Goal: Task Accomplishment & Management: Complete application form

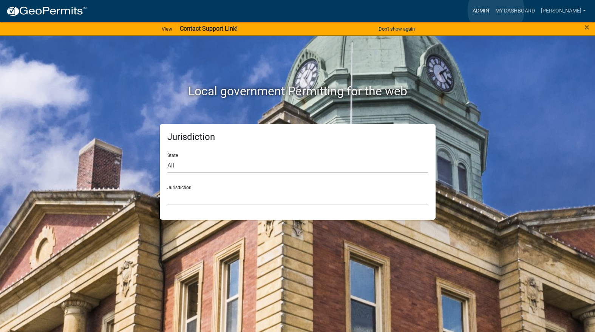
click at [492, 10] on link "Admin" at bounding box center [480, 11] width 23 height 14
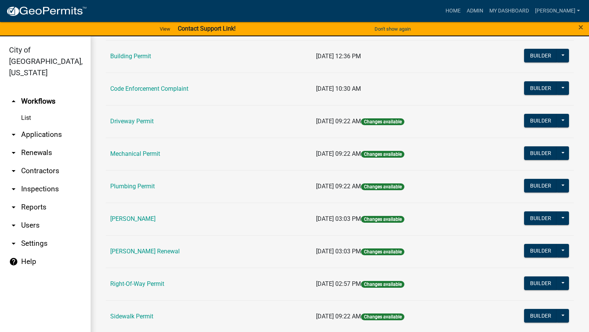
scroll to position [76, 0]
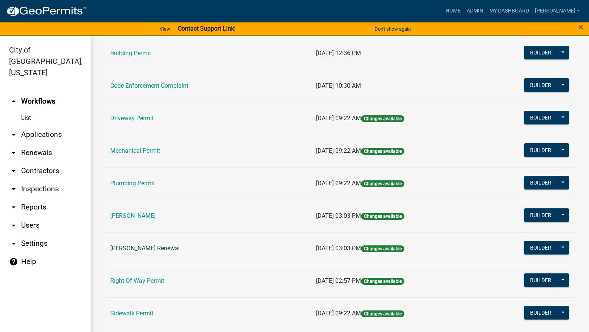
click at [150, 244] on link "[PERSON_NAME] Renewal" at bounding box center [144, 247] width 69 height 7
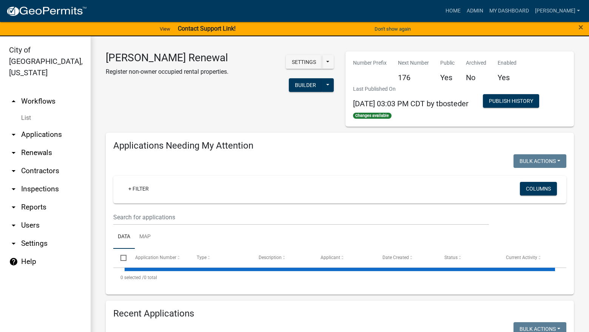
select select "3: 100"
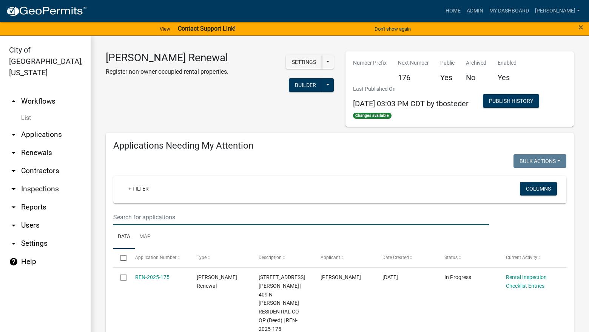
click at [192, 219] on input "text" at bounding box center [301, 216] width 376 height 15
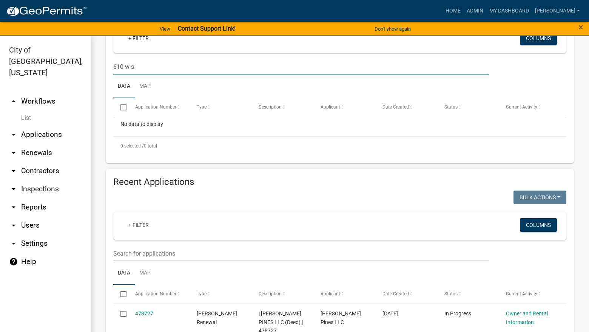
scroll to position [151, 0]
type input "610 w s"
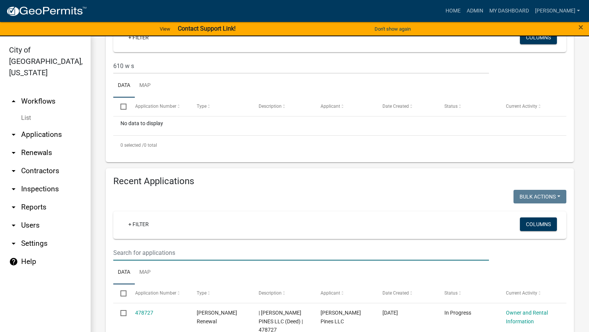
drag, startPoint x: 197, startPoint y: 249, endPoint x: 191, endPoint y: 248, distance: 5.3
click at [197, 249] on input "text" at bounding box center [301, 252] width 376 height 15
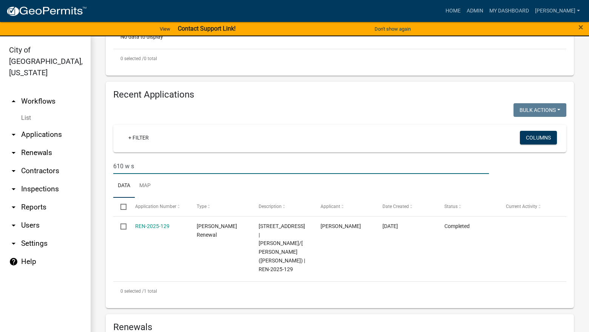
scroll to position [264, 0]
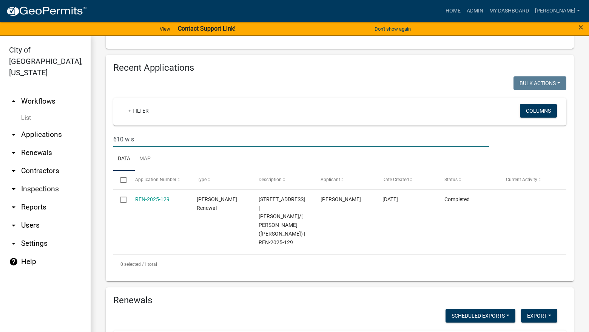
type input "610 w s"
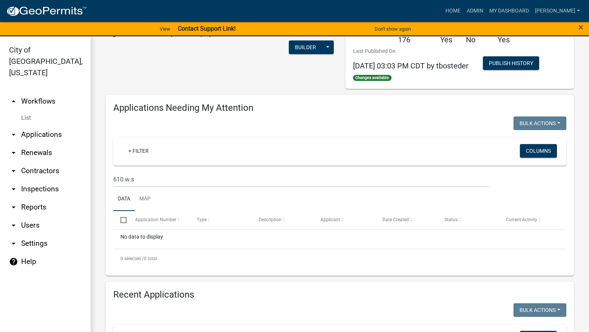
scroll to position [0, 0]
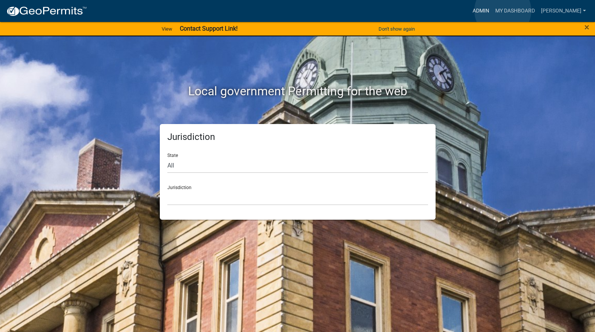
click at [492, 11] on link "Admin" at bounding box center [480, 11] width 23 height 14
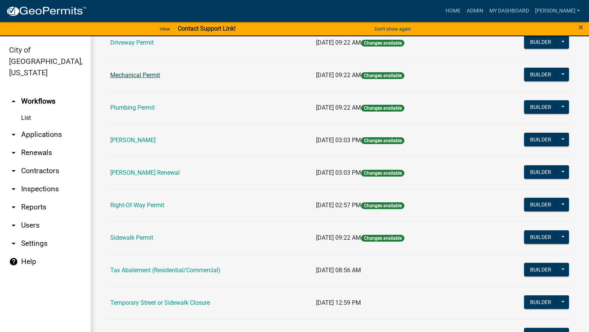
scroll to position [183, 0]
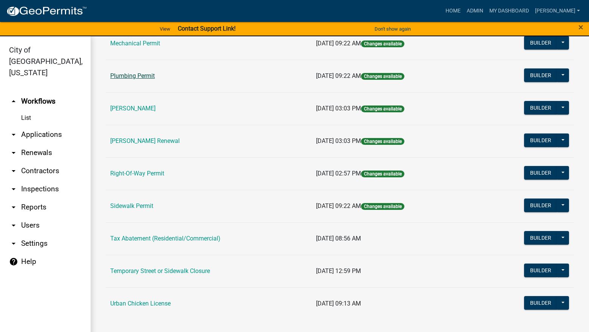
click at [137, 77] on link "Plumbing Permit" at bounding box center [132, 75] width 45 height 7
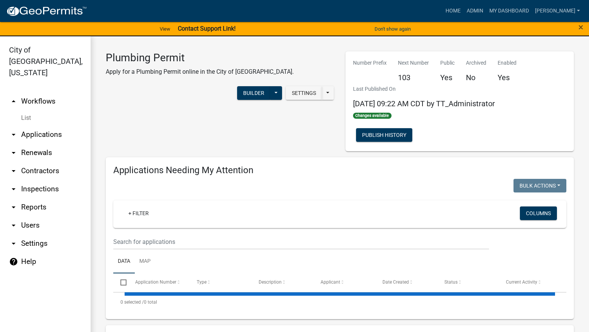
select select "3: 100"
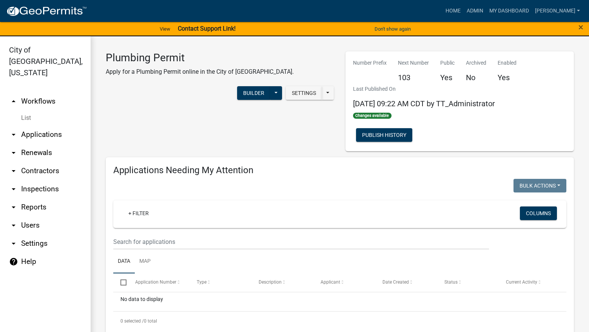
click at [191, 232] on wm-filter-builder "+ Filter Columns" at bounding box center [339, 224] width 453 height 49
click at [194, 242] on input "text" at bounding box center [301, 241] width 376 height 15
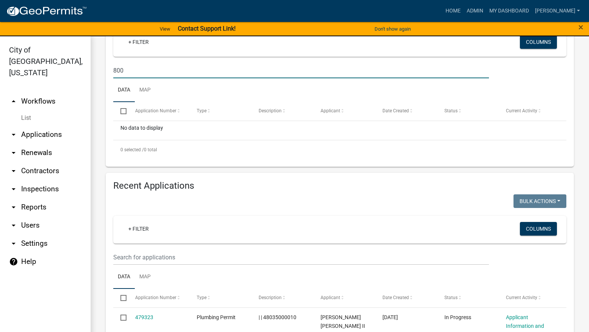
scroll to position [227, 0]
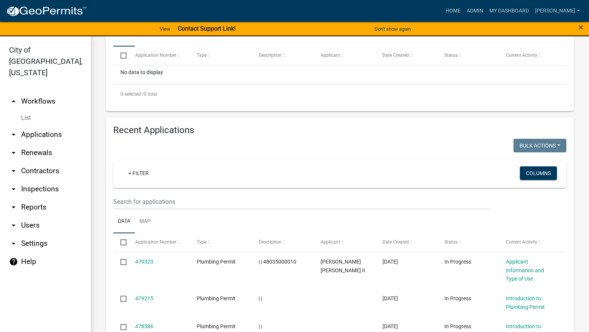
type input "800"
click at [225, 200] on input "text" at bounding box center [301, 201] width 376 height 15
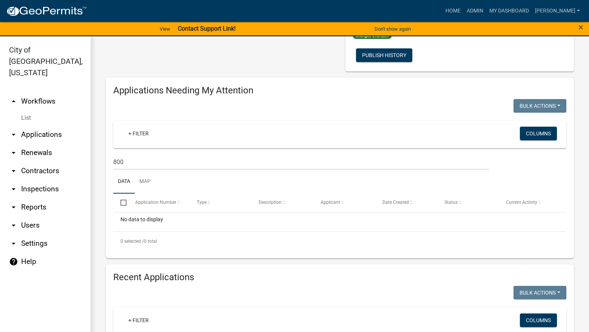
scroll to position [0, 0]
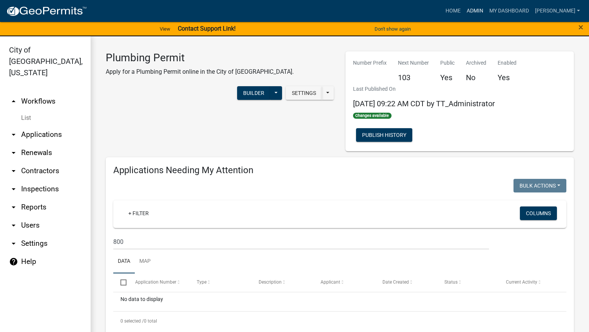
type input "800 N"
click at [486, 12] on link "Admin" at bounding box center [475, 11] width 23 height 14
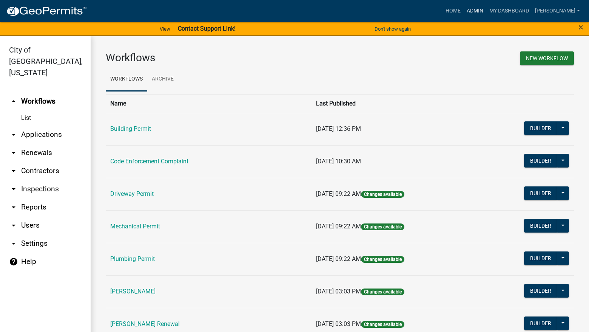
scroll to position [183, 0]
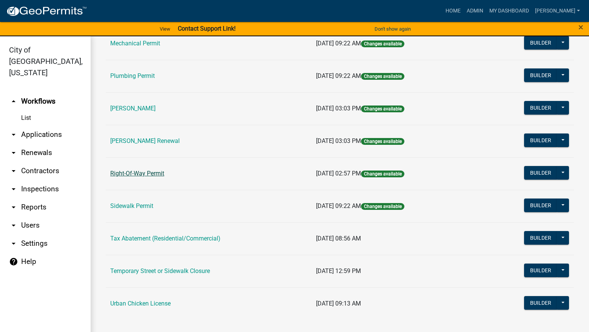
click at [149, 174] on link "Right-Of-Way Permit" at bounding box center [137, 173] width 54 height 7
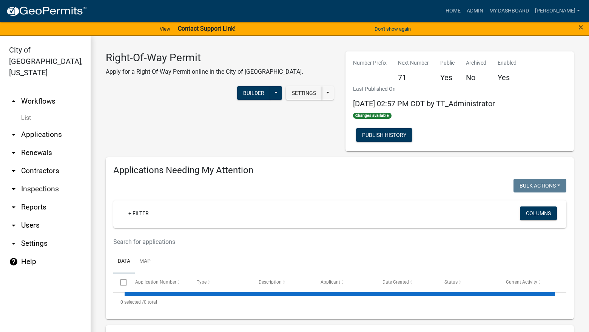
select select "3: 100"
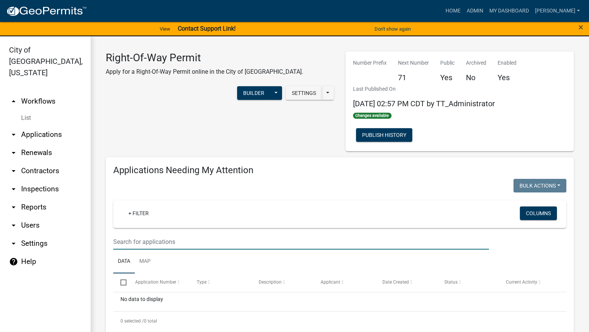
click at [205, 242] on input "text" at bounding box center [301, 241] width 376 height 15
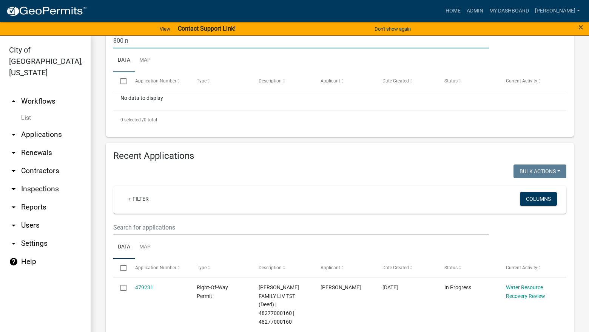
scroll to position [227, 0]
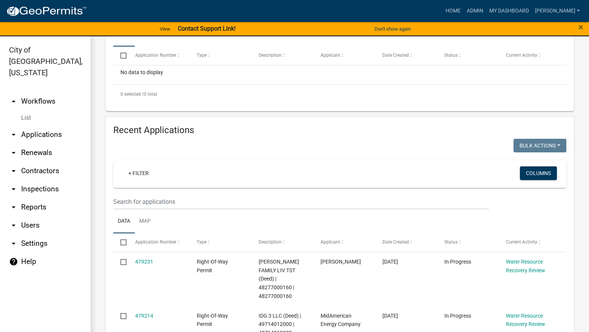
type input "800 n"
click at [220, 206] on input "text" at bounding box center [301, 201] width 376 height 15
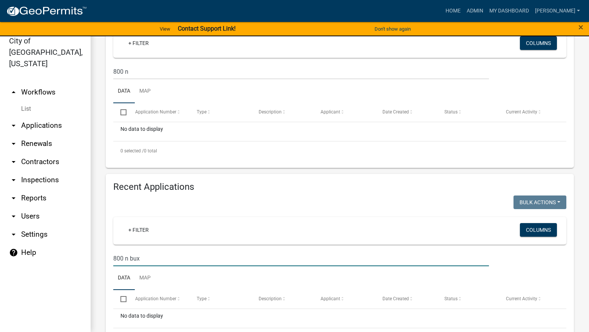
scroll to position [199, 0]
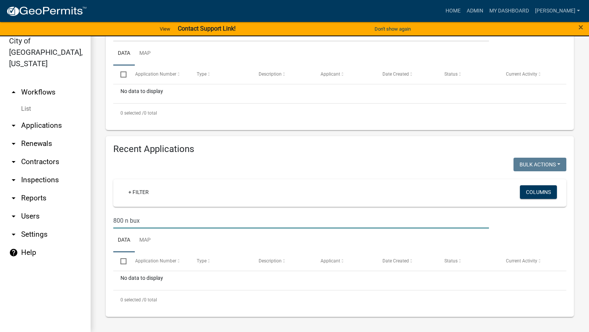
type input "800 n bux"
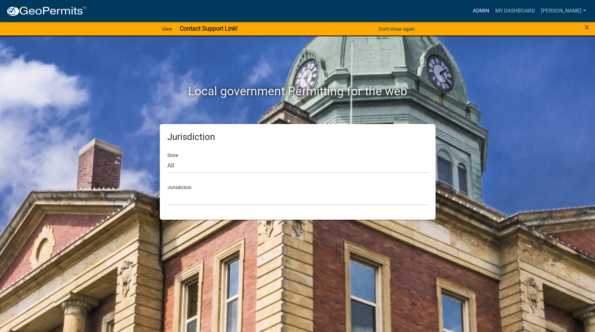
click at [492, 12] on link "Admin" at bounding box center [480, 11] width 23 height 14
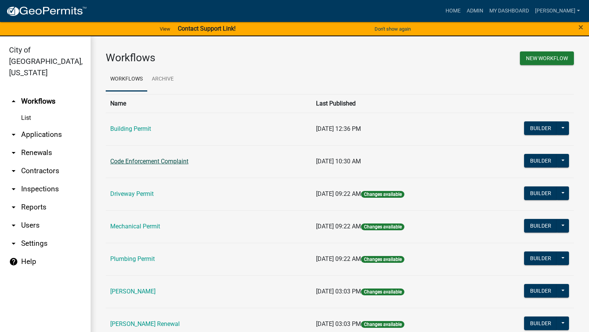
click at [153, 162] on link "Code Enforcement Complaint" at bounding box center [149, 160] width 78 height 7
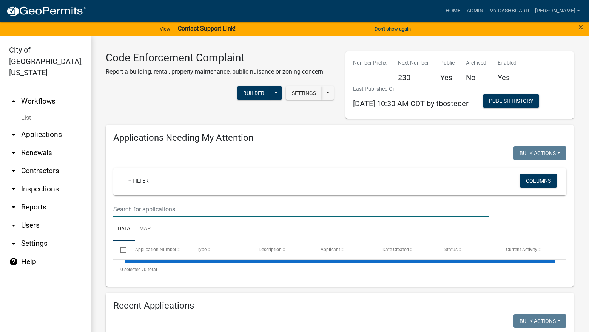
click at [191, 206] on input "text" at bounding box center [301, 208] width 376 height 15
select select "3: 100"
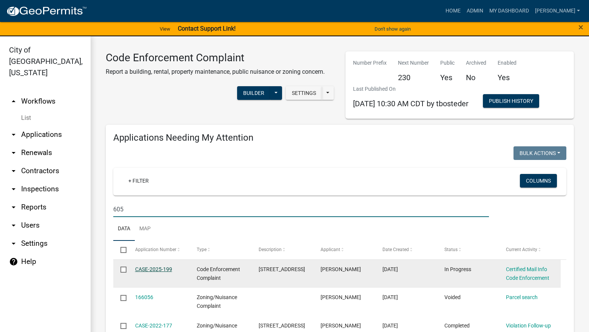
type input "605"
click at [148, 267] on link "CASE-2025-199" at bounding box center [153, 269] width 37 height 6
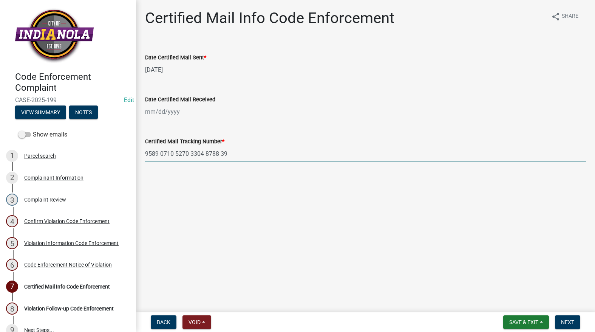
drag, startPoint x: 234, startPoint y: 152, endPoint x: 111, endPoint y: 139, distance: 123.4
click at [111, 139] on div "Code Enforcement Complaint CASE-2025-199 Edit View Summary Notes Show emails 1 …" at bounding box center [297, 166] width 595 height 332
click at [166, 114] on div at bounding box center [179, 111] width 69 height 15
select select "9"
select select "2025"
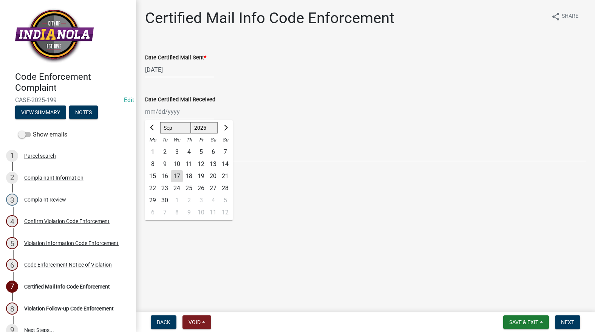
click at [201, 152] on div "5" at bounding box center [201, 152] width 12 height 12
type input "09/05/2025"
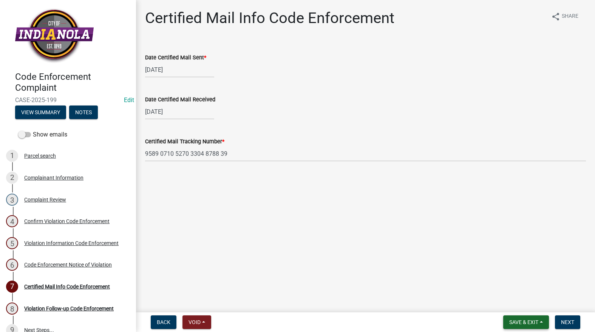
click at [543, 317] on button "Save & Exit" at bounding box center [526, 322] width 46 height 14
click at [521, 284] on button "Save" at bounding box center [518, 284] width 60 height 18
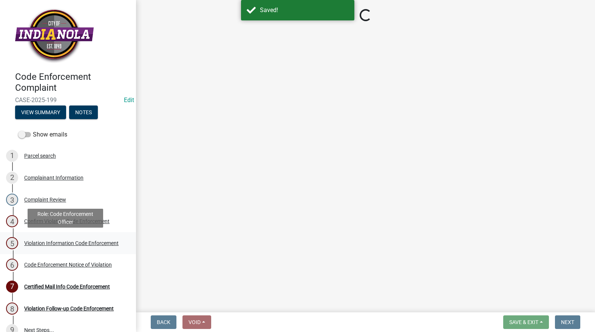
click at [59, 240] on div "Violation Information Code Enforcement" at bounding box center [71, 242] width 94 height 5
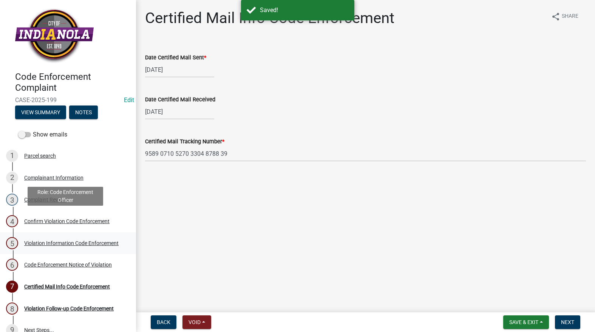
click at [46, 236] on link "5 Violation Information Code Enforcement" at bounding box center [68, 243] width 136 height 22
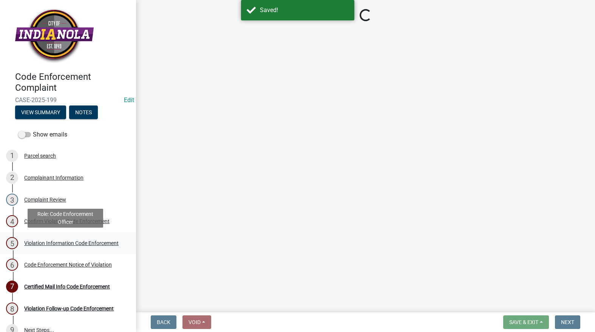
select select "634d5426-b8b3-48ee-aa1e-d523f7499186"
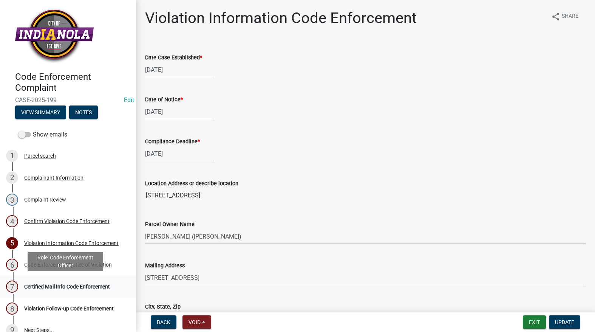
click at [72, 285] on div "Certified Mail Info Code Enforcement" at bounding box center [67, 286] width 86 height 5
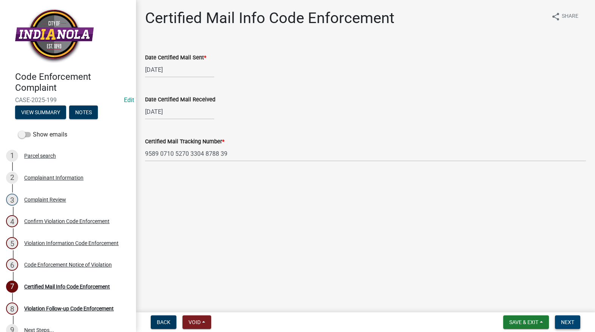
click at [566, 321] on span "Next" at bounding box center [567, 322] width 13 height 6
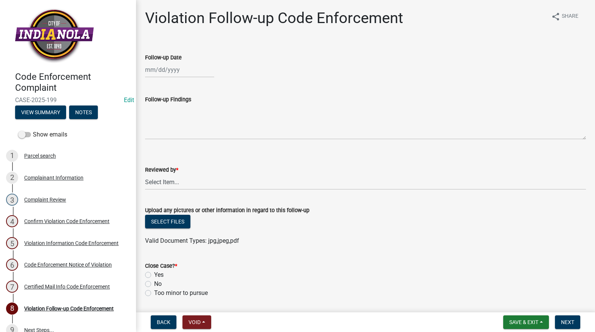
select select "9"
select select "2025"
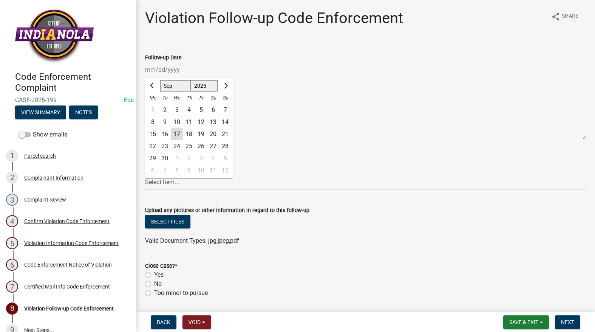
click at [169, 73] on div "Jan Feb Mar Apr May Jun Jul Aug Sep Oct Nov Dec 1525 1526 1527 1528 1529 1530 1…" at bounding box center [179, 69] width 69 height 15
click at [177, 129] on div "17" at bounding box center [177, 134] width 12 height 12
type input "[DATE]"
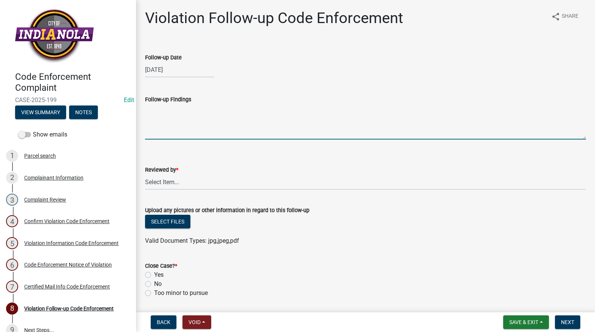
click at [177, 129] on textarea "Follow-up Findings" at bounding box center [365, 121] width 441 height 35
type textarea "Brush overgrowth still in alley. City will abate 9/18/25. See attached photos"
click at [216, 195] on wm-data-entity-input "Reviewed by * Select Item... Mike Visser Kevin Michels Tim Little Other" at bounding box center [365, 170] width 441 height 51
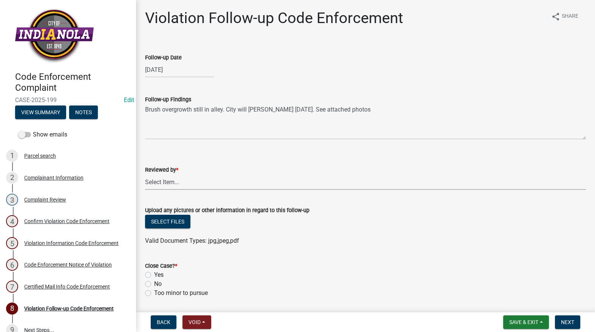
click at [219, 187] on select "Select Item... Mike Visser Kevin Michels Tim Little Other" at bounding box center [365, 181] width 441 height 15
click at [145, 174] on select "Select Item... Mike Visser Kevin Michels Tim Little Other" at bounding box center [365, 181] width 441 height 15
select select "634d5426-b8b3-48ee-aa1e-d523f7499186"
click at [187, 218] on button "Select files" at bounding box center [167, 221] width 45 height 14
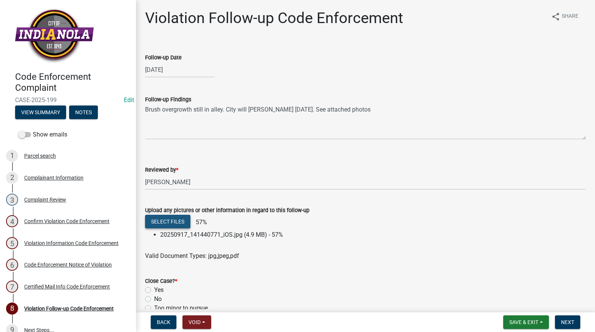
click at [182, 219] on button "Select files" at bounding box center [167, 221] width 45 height 14
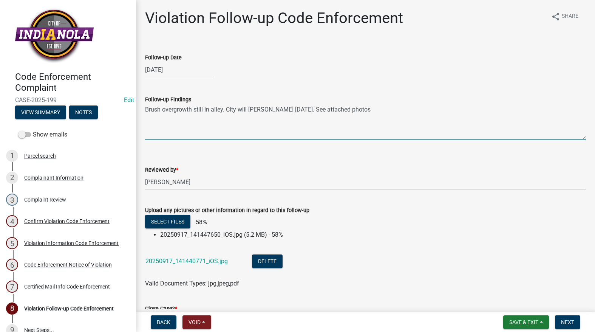
drag, startPoint x: 362, startPoint y: 112, endPoint x: 143, endPoint y: 101, distance: 219.3
click at [143, 101] on div "Follow-up Findings Brush overgrowth still in alley. City will abate 9/18/25. Se…" at bounding box center [365, 111] width 452 height 55
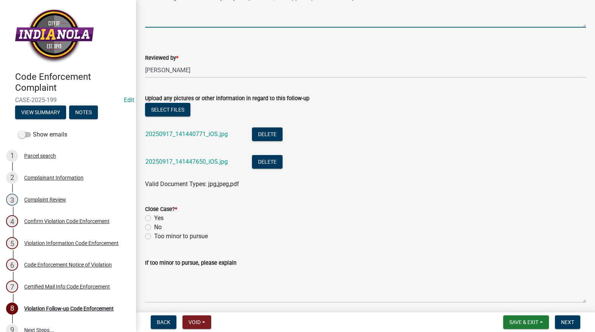
scroll to position [141, 0]
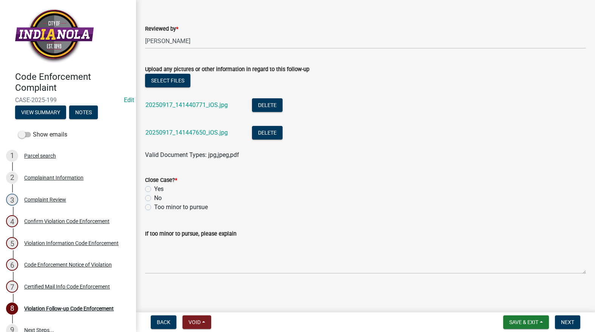
click at [154, 199] on label "No" at bounding box center [158, 197] width 8 height 9
click at [154, 198] on input "No" at bounding box center [156, 195] width 5 height 5
radio input "true"
click at [563, 316] on button "Next" at bounding box center [567, 322] width 25 height 14
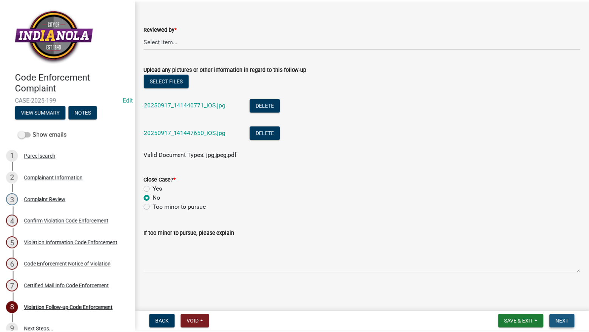
scroll to position [0, 0]
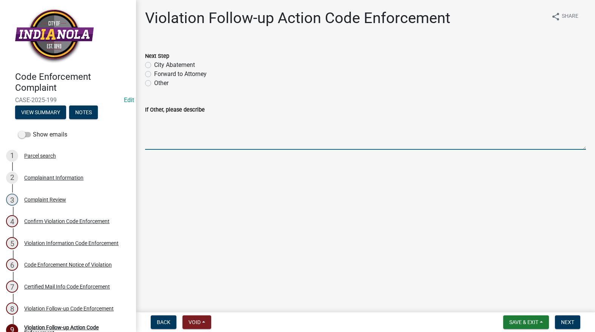
click at [312, 132] on textarea "If Other, please describe" at bounding box center [365, 131] width 441 height 35
paste textarea "Brush overgrowth still in alley. City will abate 9/18/25. See attached photos"
type textarea "Brush overgrowth still in alley. City will abate 9/18/25. See attached photos"
click at [154, 62] on label "City Abatement" at bounding box center [174, 64] width 41 height 9
click at [154, 62] on input "City Abatement" at bounding box center [156, 62] width 5 height 5
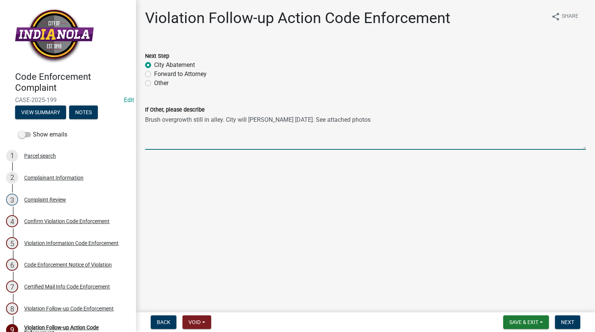
radio input "true"
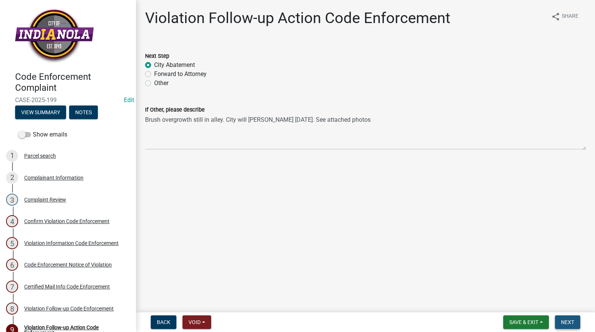
click at [573, 322] on span "Next" at bounding box center [567, 322] width 13 height 6
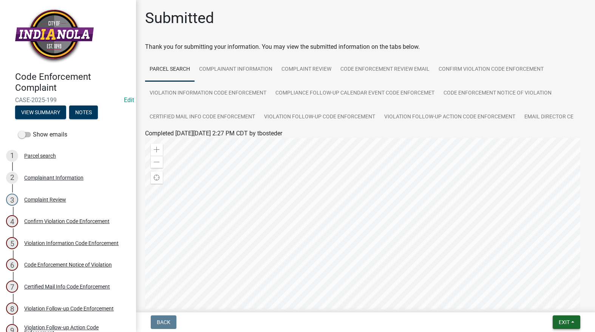
click at [564, 321] on span "Exit" at bounding box center [563, 322] width 11 height 6
click at [548, 301] on button "Save & Exit" at bounding box center [550, 302] width 60 height 18
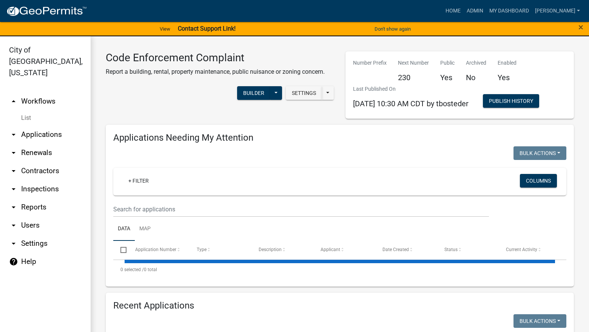
select select "3: 100"
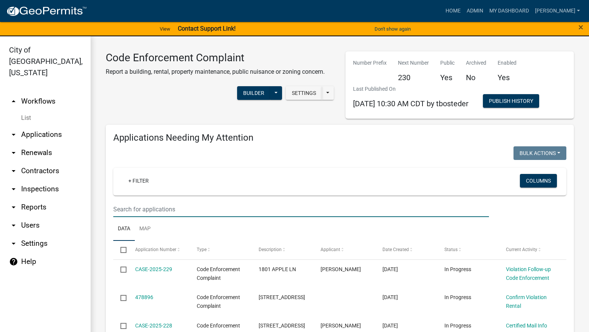
click at [282, 214] on input "text" at bounding box center [301, 208] width 376 height 15
type input "607"
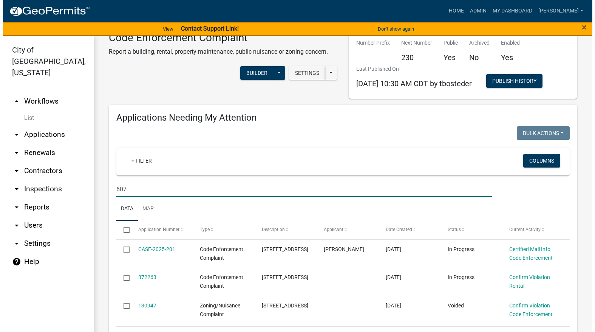
scroll to position [38, 0]
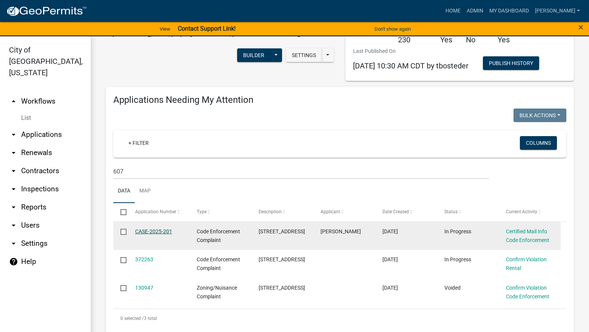
click at [150, 234] on link "CASE-2025-201" at bounding box center [153, 231] width 37 height 6
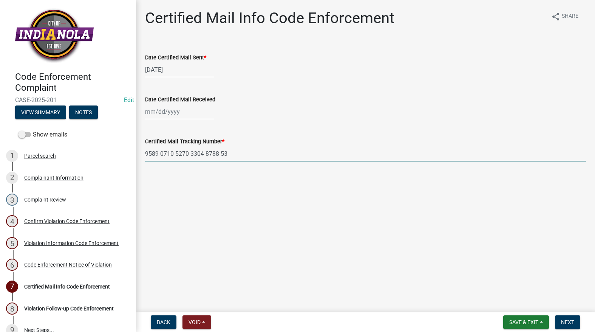
drag, startPoint x: 234, startPoint y: 154, endPoint x: 136, endPoint y: 158, distance: 98.2
click at [136, 158] on div "Code Enforcement Complaint CASE-2025-201 Edit View Summary Notes Show emails 1 …" at bounding box center [297, 166] width 595 height 332
click at [178, 110] on div at bounding box center [179, 111] width 69 height 15
select select "9"
select select "2025"
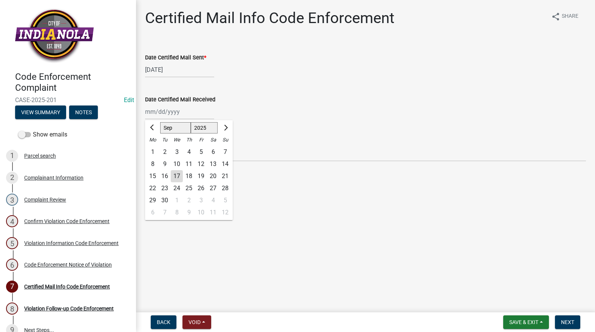
click at [203, 151] on div "5" at bounding box center [201, 152] width 12 height 12
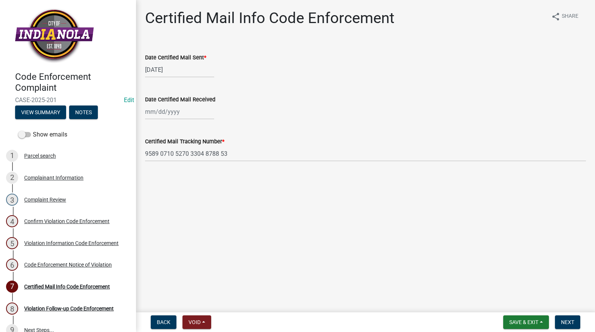
type input "09/05/2025"
click at [515, 319] on span "Save & Exit" at bounding box center [523, 322] width 29 height 6
click at [501, 284] on button "Save" at bounding box center [518, 284] width 60 height 18
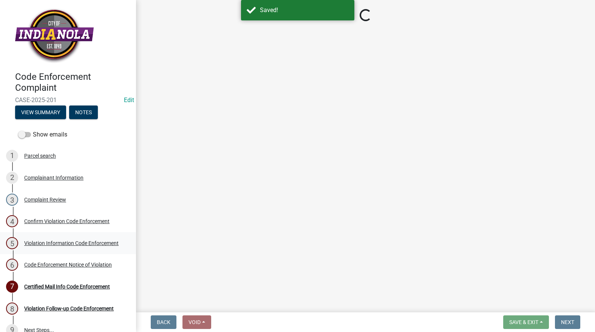
click at [36, 244] on div "Violation Information Code Enforcement" at bounding box center [71, 242] width 94 height 5
select select "634d5426-b8b3-48ee-aa1e-d523f7499186"
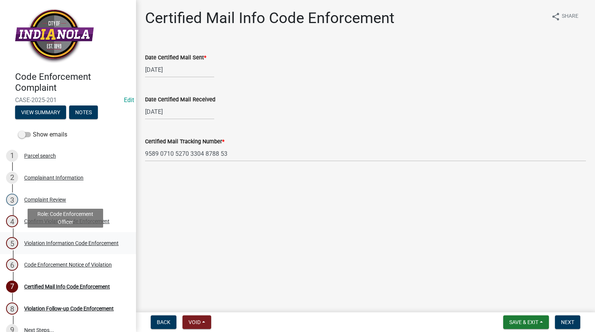
click at [28, 237] on div "5 Violation Information Code Enforcement" at bounding box center [65, 243] width 118 height 12
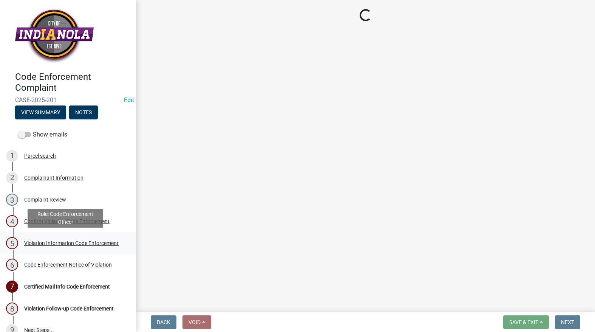
select select "634d5426-b8b3-48ee-aa1e-d523f7499186"
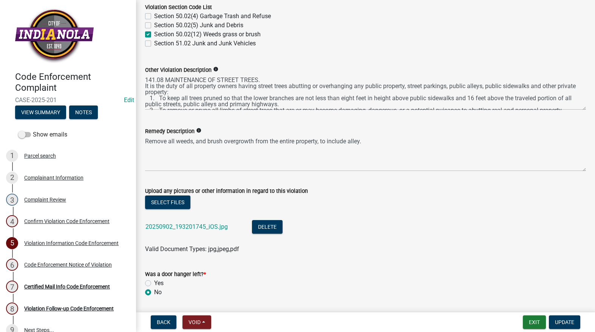
scroll to position [414, 0]
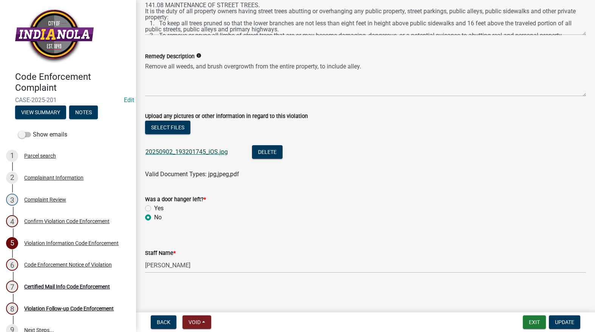
click at [187, 151] on link "20250902_193201745_iOS.jpg" at bounding box center [186, 151] width 82 height 7
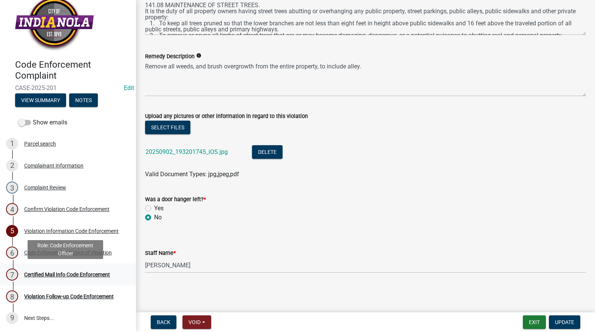
click at [80, 275] on div "Certified Mail Info Code Enforcement" at bounding box center [67, 273] width 86 height 5
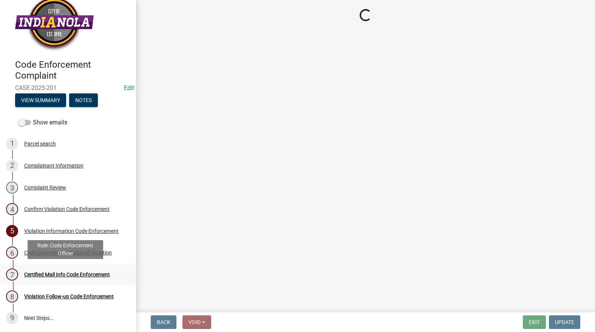
scroll to position [0, 0]
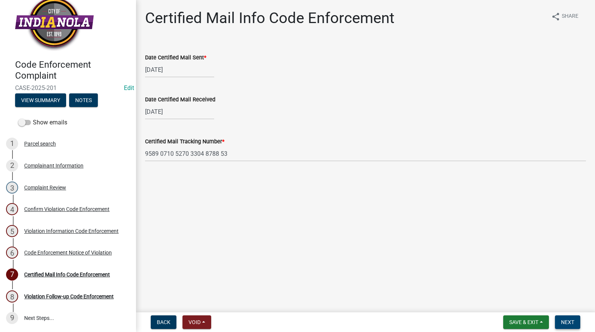
click at [568, 323] on span "Next" at bounding box center [567, 322] width 13 height 6
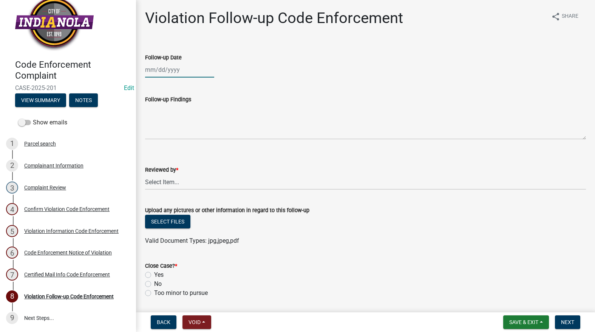
click at [166, 68] on div at bounding box center [179, 69] width 69 height 15
select select "9"
select select "2025"
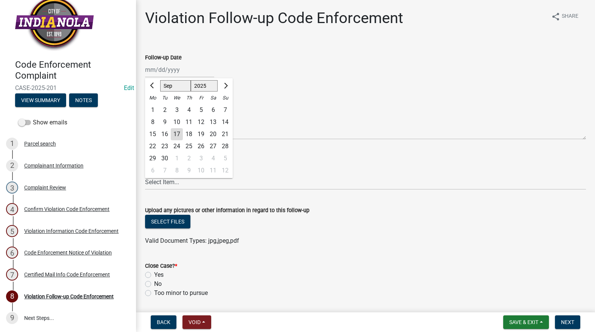
click at [178, 131] on div "17" at bounding box center [177, 134] width 12 height 12
type input "[DATE]"
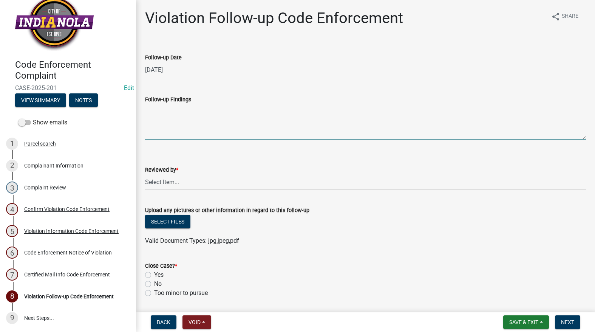
paste textarea "Brush overgrowth still in alley. City will abate 9/18/25. See attached photos"
type textarea "Brush overgrowth still in alley. City will abate 9/18/25. See attached photos"
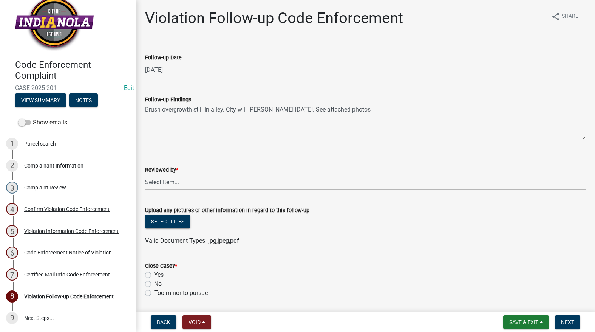
click at [196, 186] on select "Select Item... Mike Visser Kevin Michels Tim Little Other" at bounding box center [365, 181] width 441 height 15
click at [145, 174] on select "Select Item... Mike Visser Kevin Michels Tim Little Other" at bounding box center [365, 181] width 441 height 15
select select "634d5426-b8b3-48ee-aa1e-d523f7499186"
click at [171, 219] on button "Select files" at bounding box center [167, 221] width 45 height 14
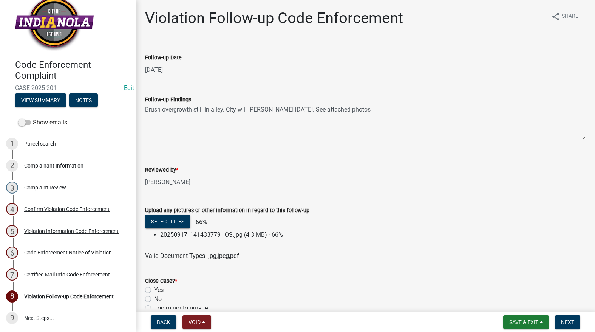
click at [154, 298] on label "No" at bounding box center [158, 298] width 8 height 9
click at [154, 298] on input "No" at bounding box center [156, 296] width 5 height 5
radio input "true"
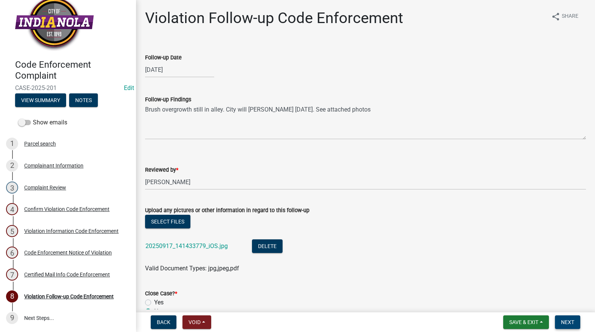
click at [572, 322] on span "Next" at bounding box center [567, 322] width 13 height 6
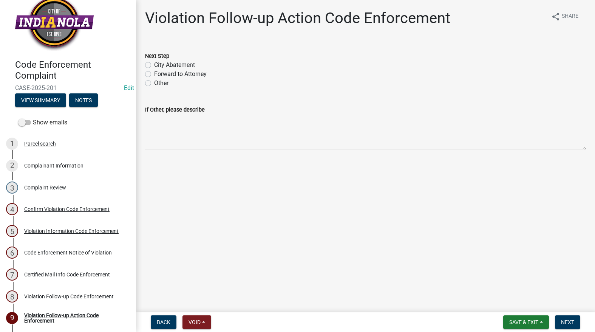
click at [154, 63] on label "City Abatement" at bounding box center [174, 64] width 41 height 9
click at [154, 63] on input "City Abatement" at bounding box center [156, 62] width 5 height 5
radio input "true"
click at [174, 134] on textarea "If Other, please describe" at bounding box center [365, 131] width 441 height 35
paste textarea "Brush overgrowth still in alley. City will abate 9/18/25. See attached photos"
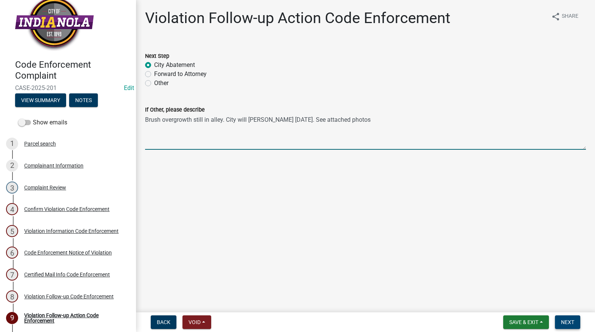
type textarea "Brush overgrowth still in alley. City will abate 9/18/25. See attached photos"
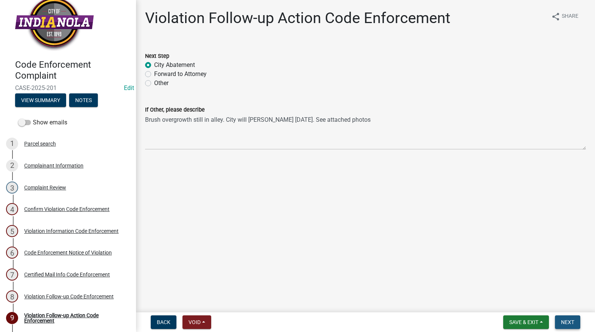
click at [565, 320] on span "Next" at bounding box center [567, 322] width 13 height 6
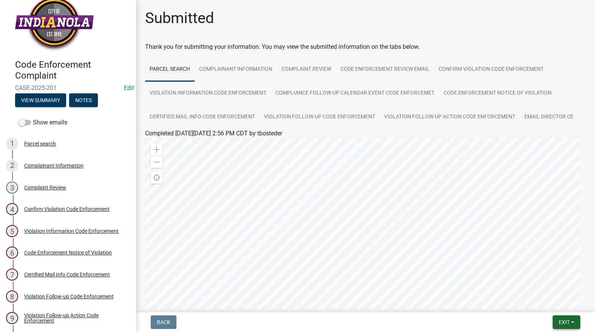
click at [568, 317] on button "Exit" at bounding box center [566, 322] width 28 height 14
click at [555, 302] on button "Save & Exit" at bounding box center [550, 302] width 60 height 18
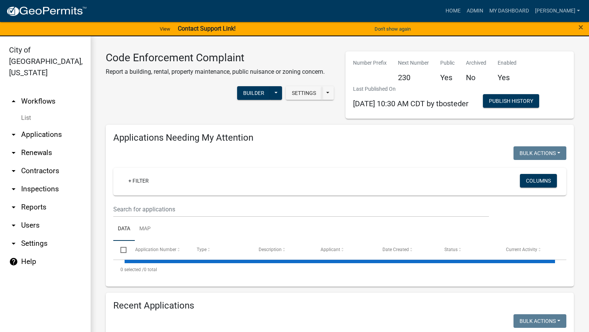
select select "3: 100"
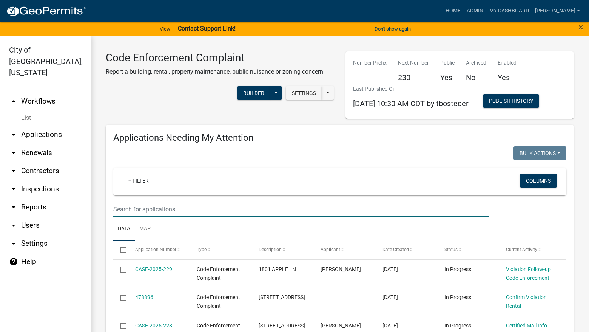
click at [366, 207] on input "text" at bounding box center [301, 208] width 376 height 15
type input "105"
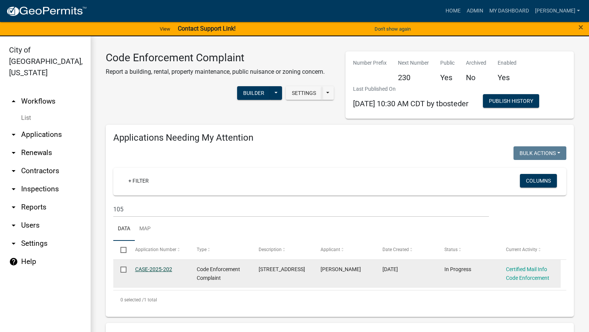
click at [145, 267] on link "CASE-2025-202" at bounding box center [153, 269] width 37 height 6
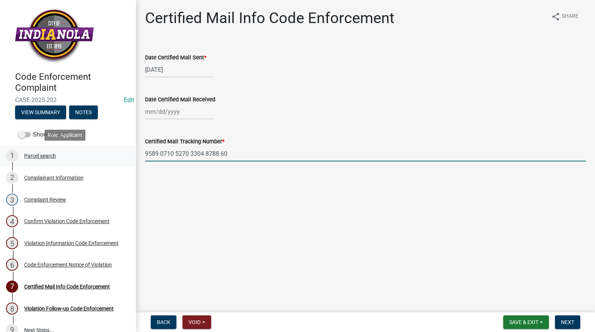
drag, startPoint x: 232, startPoint y: 153, endPoint x: 120, endPoint y: 154, distance: 111.8
click at [120, 154] on div "Code Enforcement Complaint CASE-2025-202 Edit View Summary Notes Show emails 1 …" at bounding box center [297, 166] width 595 height 332
click at [154, 110] on div at bounding box center [179, 111] width 69 height 15
select select "9"
select select "2025"
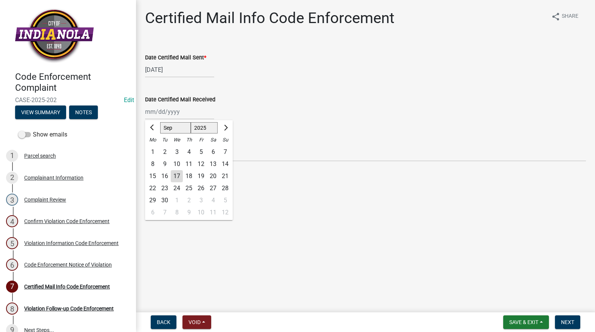
click at [151, 163] on div "8" at bounding box center [153, 164] width 12 height 12
type input "09/08/2025"
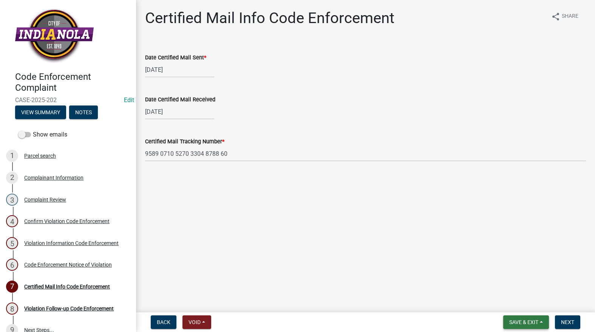
click at [529, 321] on span "Save & Exit" at bounding box center [523, 322] width 29 height 6
click at [523, 285] on button "Save" at bounding box center [518, 284] width 60 height 18
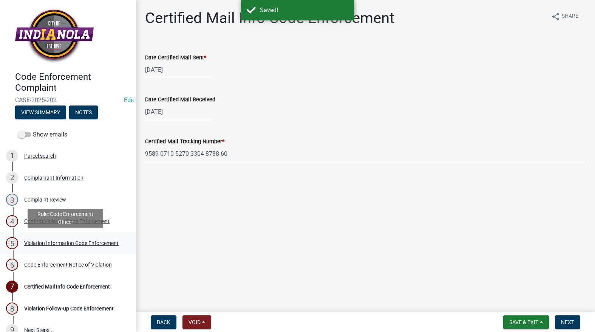
click at [56, 235] on link "5 Violation Information Code Enforcement" at bounding box center [68, 243] width 136 height 22
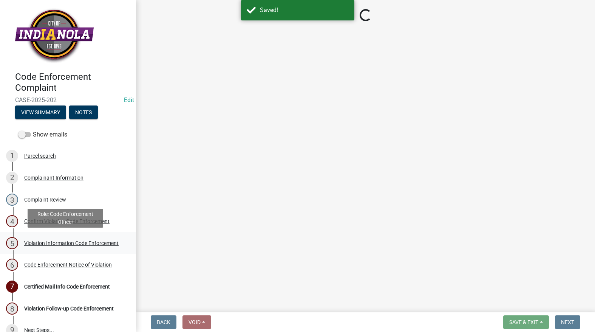
select select "634d5426-b8b3-48ee-aa1e-d523f7499186"
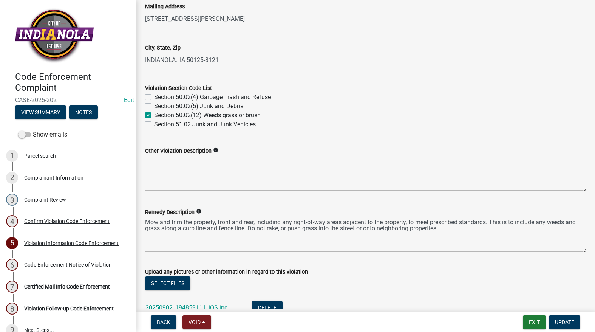
scroll to position [378, 0]
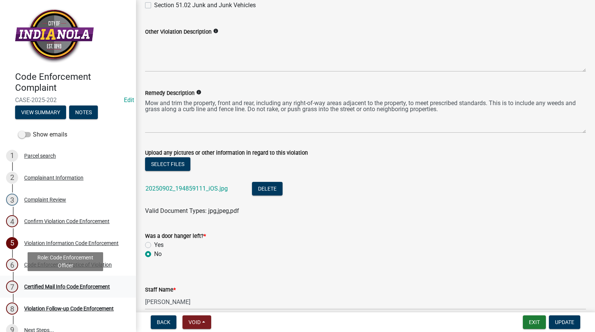
click at [66, 286] on div "Certified Mail Info Code Enforcement" at bounding box center [67, 286] width 86 height 5
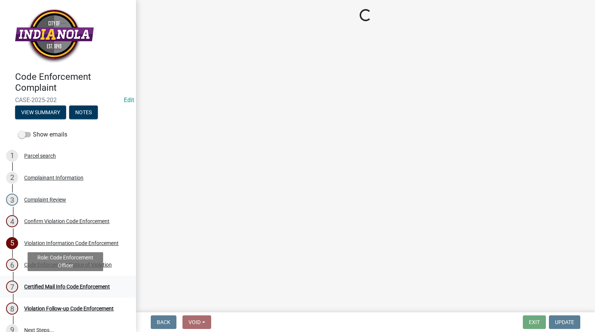
scroll to position [0, 0]
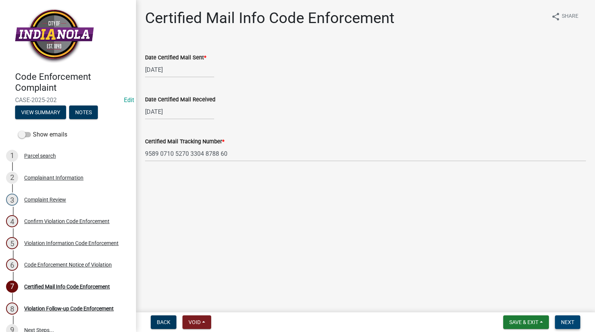
click at [567, 325] on button "Next" at bounding box center [567, 322] width 25 height 14
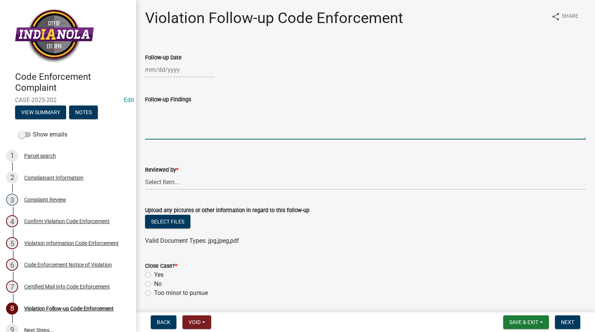
click at [193, 125] on textarea "Follow-up Findings" at bounding box center [365, 121] width 441 height 35
click at [168, 71] on div at bounding box center [179, 69] width 69 height 15
select select "9"
select select "2025"
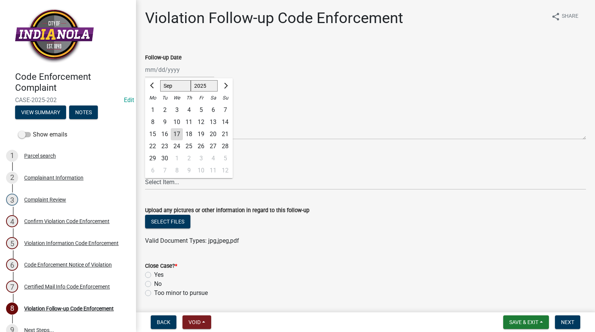
click at [176, 135] on div "17" at bounding box center [177, 134] width 12 height 12
type input "[DATE]"
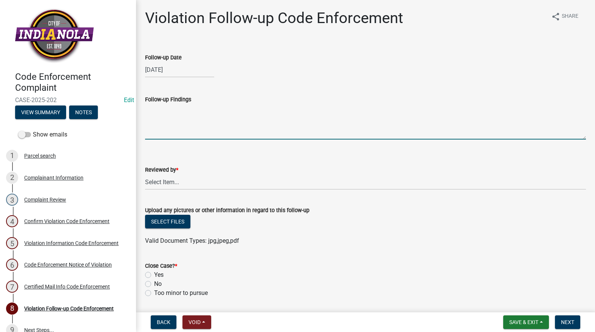
click at [177, 126] on textarea "Follow-up Findings" at bounding box center [365, 121] width 441 height 35
type textarea "Not mowed. City will abate 9/18/25. See attached photo"
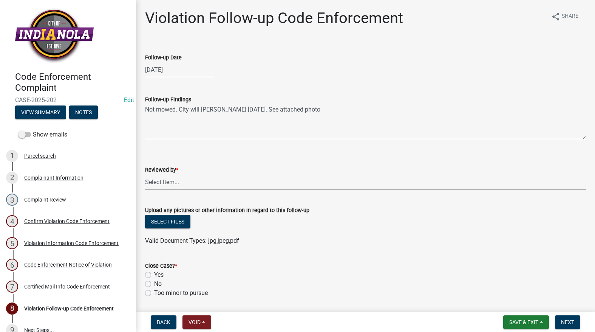
click at [191, 186] on select "Select Item... Mike Visser Kevin Michels Tim Little Other" at bounding box center [365, 181] width 441 height 15
click at [145, 174] on select "Select Item... Mike Visser Kevin Michels Tim Little Other" at bounding box center [365, 181] width 441 height 15
select select "634d5426-b8b3-48ee-aa1e-d523f7499186"
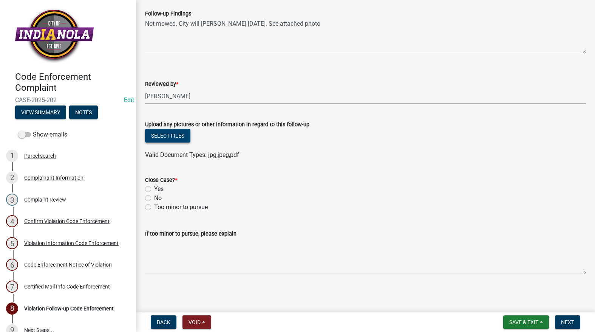
click at [171, 138] on button "Select files" at bounding box center [167, 136] width 45 height 14
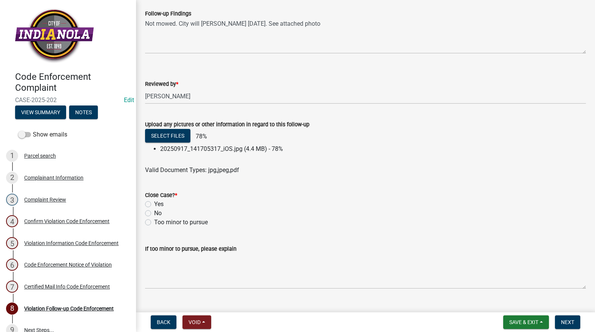
click at [154, 214] on label "No" at bounding box center [158, 212] width 8 height 9
click at [154, 213] on input "No" at bounding box center [156, 210] width 5 height 5
radio input "true"
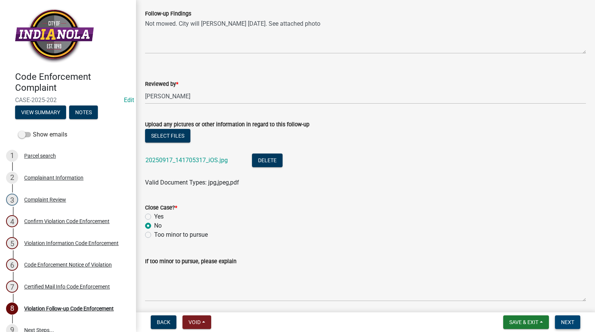
click at [567, 320] on span "Next" at bounding box center [567, 322] width 13 height 6
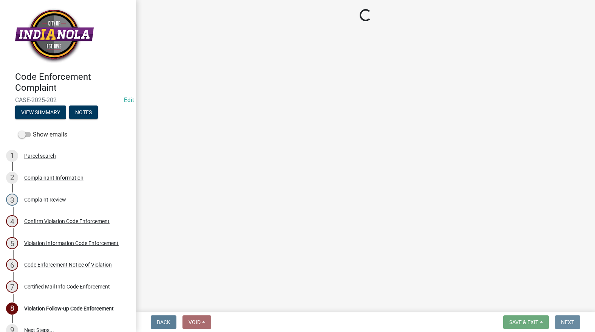
scroll to position [0, 0]
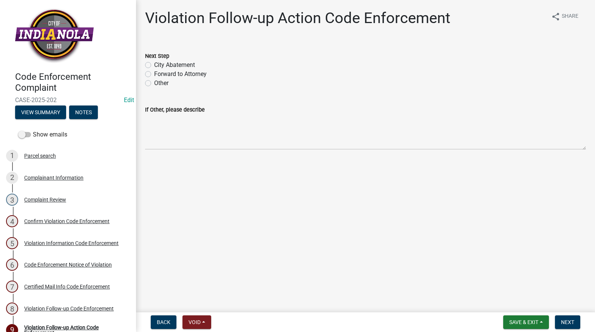
click at [154, 64] on label "City Abatement" at bounding box center [174, 64] width 41 height 9
click at [154, 64] on input "City Abatement" at bounding box center [156, 62] width 5 height 5
radio input "true"
click at [175, 117] on textarea "If Other, please describe" at bounding box center [365, 131] width 441 height 35
paste textarea "9589 0710 5270 3304 8788 60"
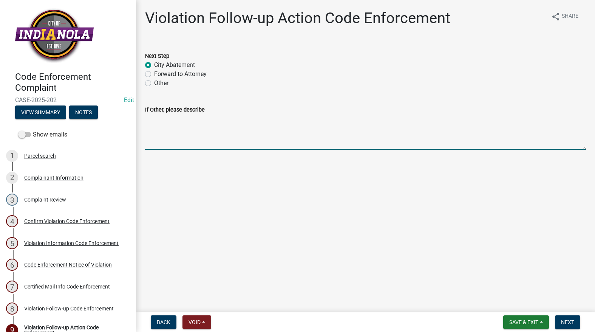
type textarea "9589 0710 5270 3304 8788 60"
drag, startPoint x: 277, startPoint y: 128, endPoint x: 100, endPoint y: 130, distance: 177.1
click at [100, 130] on div "Code Enforcement Complaint CASE-2025-202 Edit View Summary Notes Show emails 1 …" at bounding box center [297, 166] width 595 height 332
type textarea "Not mowed. City will abate 9/18/25. See attached photo/"
click at [566, 323] on span "Next" at bounding box center [567, 322] width 13 height 6
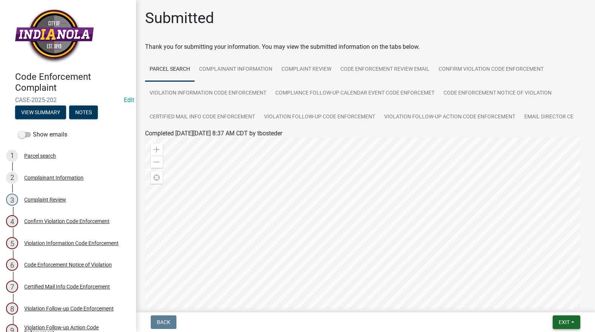
click at [566, 323] on span "Exit" at bounding box center [563, 322] width 11 height 6
click at [549, 302] on button "Save & Exit" at bounding box center [550, 302] width 60 height 18
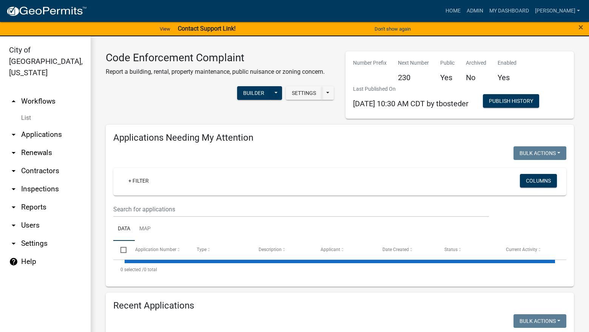
select select "3: 100"
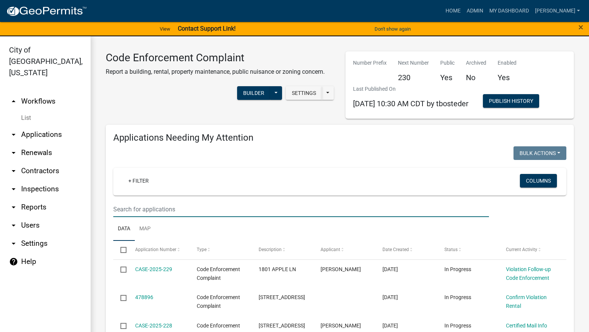
click at [257, 210] on input "text" at bounding box center [301, 208] width 376 height 15
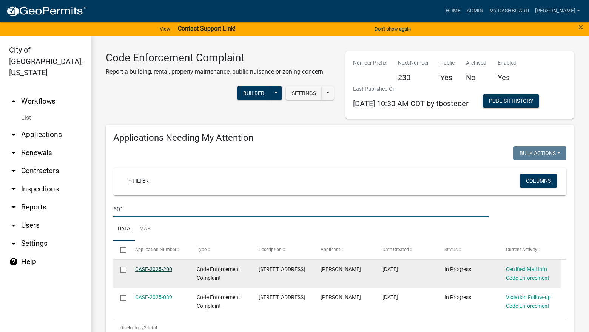
type input "601"
click at [168, 267] on link "CASE-2025-200" at bounding box center [153, 269] width 37 height 6
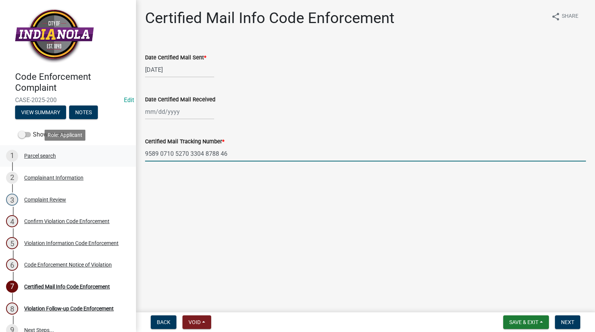
drag, startPoint x: 230, startPoint y: 154, endPoint x: 123, endPoint y: 165, distance: 107.4
click at [123, 165] on div "Code Enforcement Complaint CASE-2025-200 Edit View Summary Notes Show emails 1 …" at bounding box center [297, 166] width 595 height 332
click at [175, 115] on div at bounding box center [179, 111] width 69 height 15
select select "9"
select select "2025"
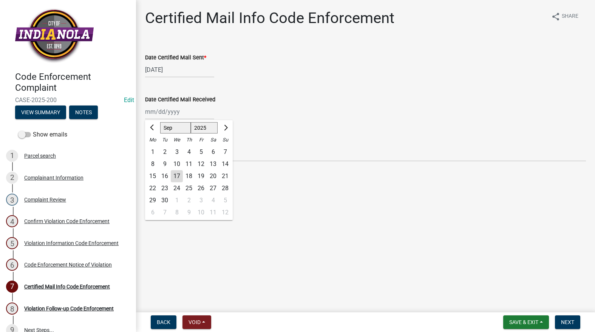
click at [200, 152] on div "5" at bounding box center [201, 152] width 12 height 12
type input "09/05/2025"
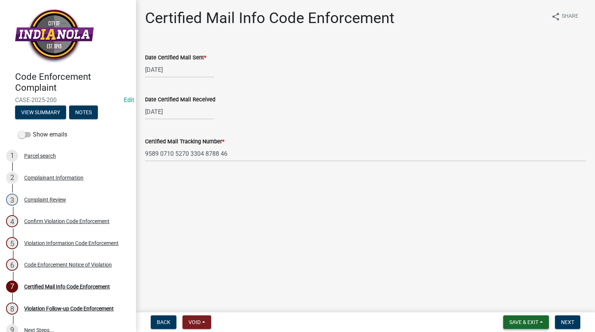
click at [523, 319] on span "Save & Exit" at bounding box center [523, 322] width 29 height 6
click at [515, 284] on button "Save" at bounding box center [518, 284] width 60 height 18
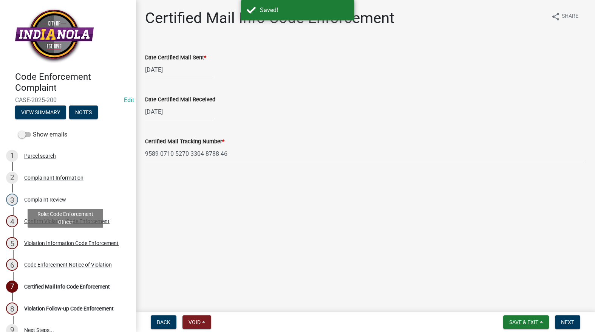
click at [55, 242] on div "Violation Information Code Enforcement" at bounding box center [71, 242] width 94 height 5
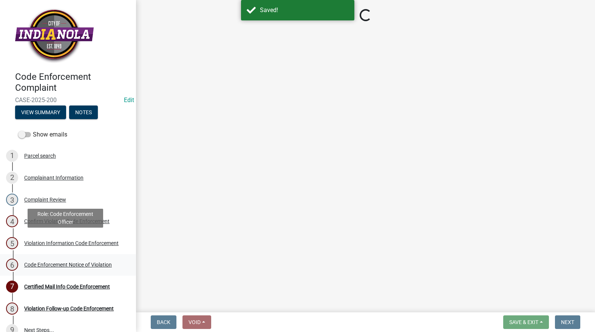
select select "634d5426-b8b3-48ee-aa1e-d523f7499186"
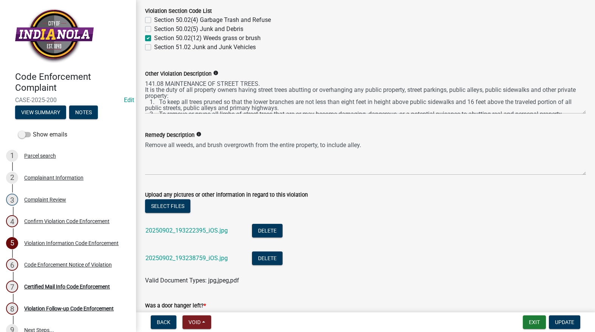
scroll to position [340, 0]
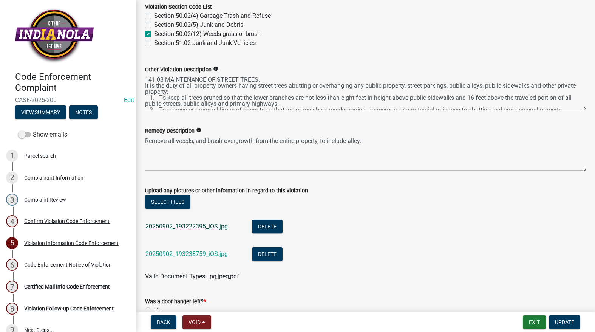
click at [167, 226] on link "20250902_193222395_iOS.jpg" at bounding box center [186, 225] width 82 height 7
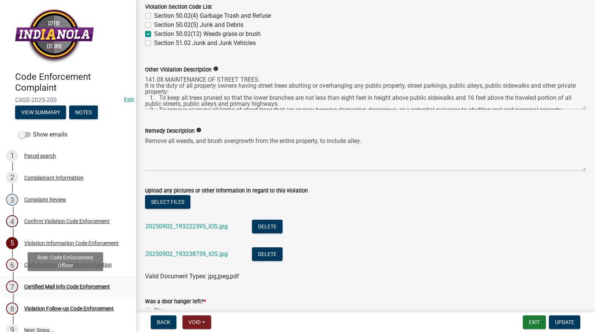
click at [97, 284] on div "Certified Mail Info Code Enforcement" at bounding box center [67, 286] width 86 height 5
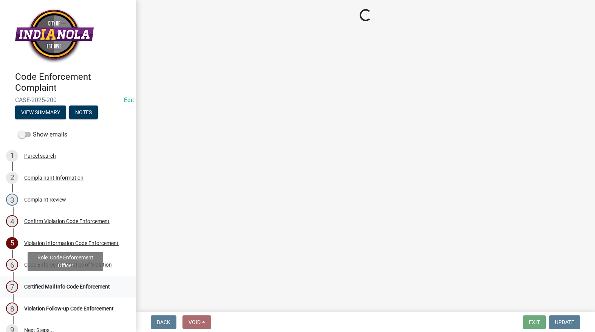
scroll to position [0, 0]
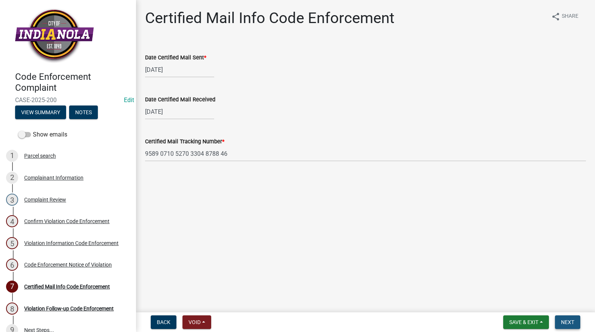
click at [567, 319] on span "Next" at bounding box center [567, 322] width 13 height 6
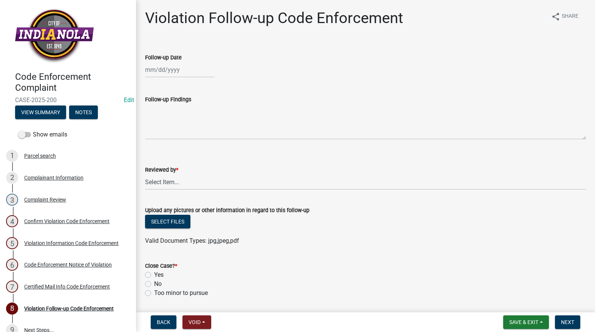
select select "9"
select select "2025"
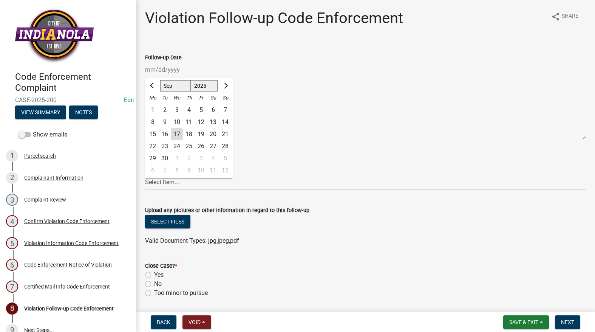
click at [170, 65] on div "Jan Feb Mar Apr May Jun Jul Aug Sep Oct Nov Dec 1525 1526 1527 1528 1529 1530 1…" at bounding box center [179, 69] width 69 height 15
drag, startPoint x: 180, startPoint y: 131, endPoint x: 178, endPoint y: 123, distance: 8.1
click at [179, 130] on div "17" at bounding box center [177, 134] width 12 height 12
type input "[DATE]"
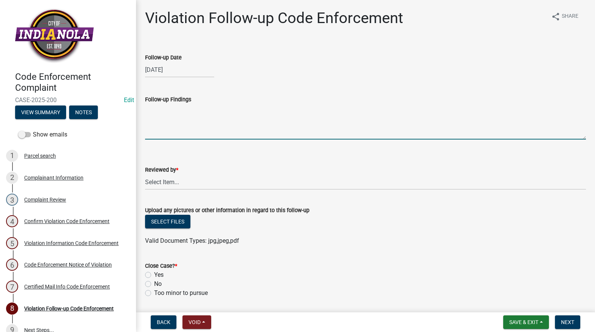
click at [173, 114] on textarea "Follow-up Findings" at bounding box center [365, 121] width 441 height 35
paste textarea "Brush overgrowth still in alley. City will abate 9/18/25. See attached photos"
type textarea "Brush overgrowth still in alley. City will abate 9/18/25. See attached photos"
click at [196, 184] on select "Select Item... Mike Visser Kevin Michels Tim Little Other" at bounding box center [365, 181] width 441 height 15
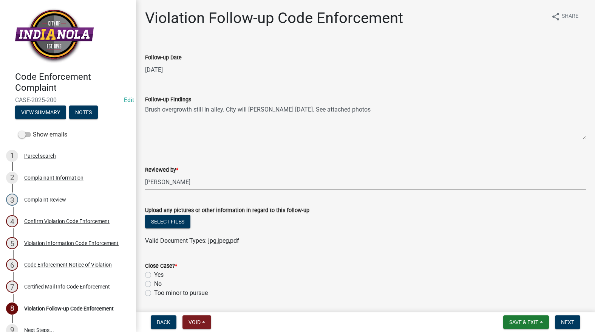
click at [145, 174] on select "Select Item... Mike Visser Kevin Michels Tim Little Other" at bounding box center [365, 181] width 441 height 15
select select "634d5426-b8b3-48ee-aa1e-d523f7499186"
click at [154, 286] on label "No" at bounding box center [158, 283] width 8 height 9
click at [154, 284] on input "No" at bounding box center [156, 281] width 5 height 5
radio input "true"
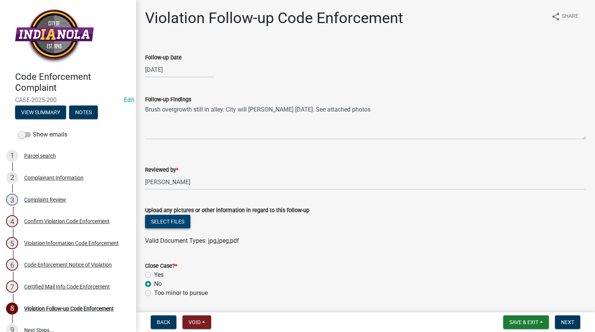
click at [166, 219] on button "Select files" at bounding box center [167, 221] width 45 height 14
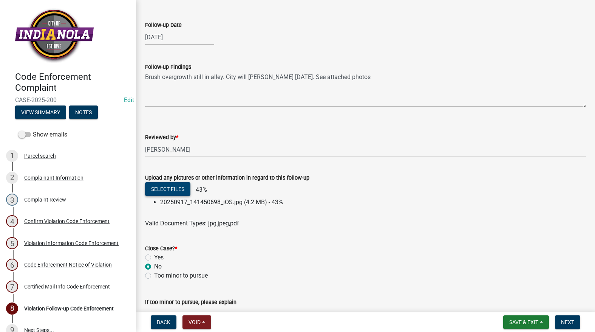
scroll to position [101, 0]
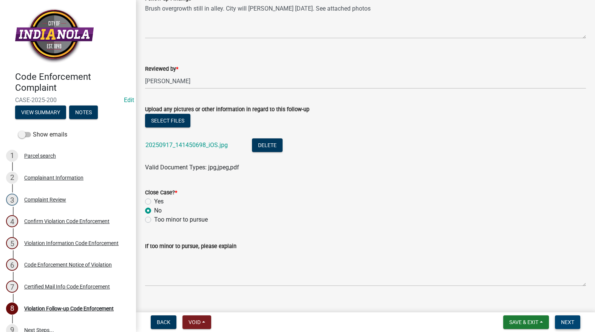
click at [562, 320] on span "Next" at bounding box center [567, 322] width 13 height 6
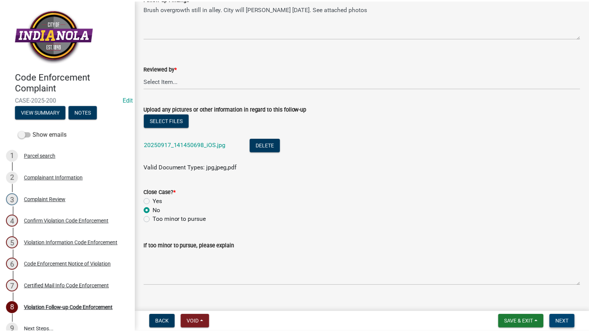
scroll to position [0, 0]
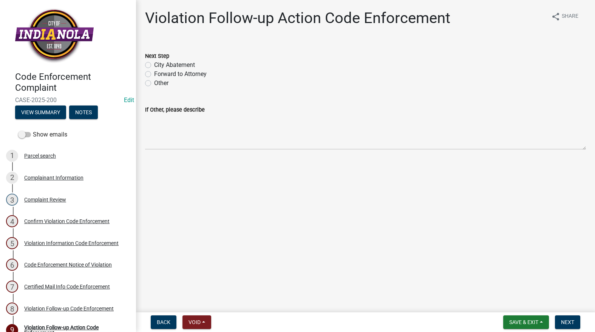
click at [154, 65] on label "City Abatement" at bounding box center [174, 64] width 41 height 9
click at [154, 65] on input "City Abatement" at bounding box center [156, 62] width 5 height 5
radio input "true"
click at [154, 140] on textarea "If Other, please describe" at bounding box center [365, 131] width 441 height 35
paste textarea "Brush overgrowth still in alley. City will abate 9/18/25. See attached photos"
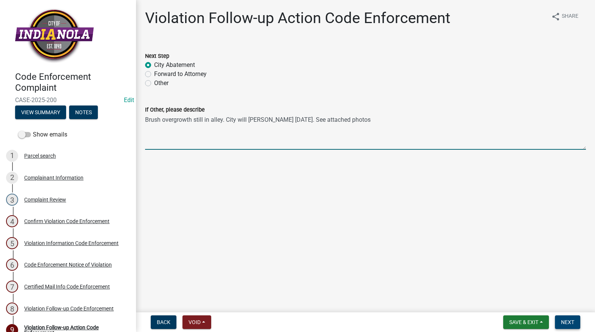
type textarea "Brush overgrowth still in alley. City will abate 9/18/25. See attached photos"
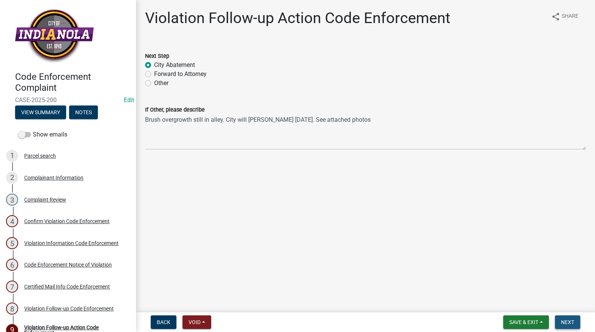
click at [572, 319] on span "Next" at bounding box center [567, 322] width 13 height 6
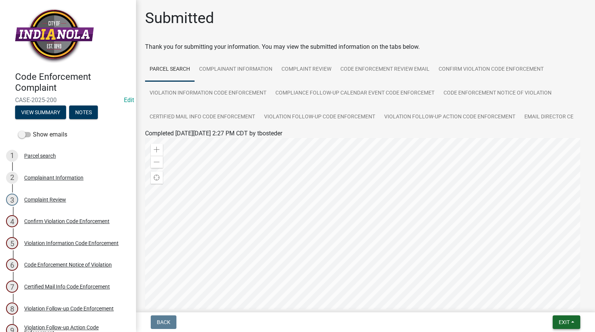
click at [571, 319] on button "Exit" at bounding box center [566, 322] width 28 height 14
click at [563, 297] on button "Save & Exit" at bounding box center [550, 302] width 60 height 18
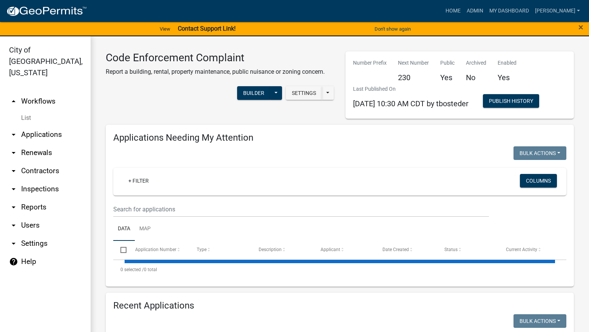
select select "3: 100"
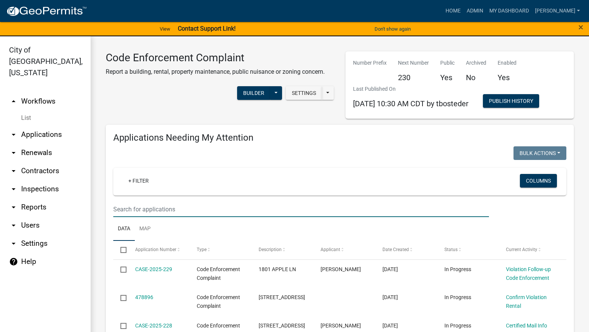
click at [415, 208] on input "text" at bounding box center [301, 208] width 376 height 15
type input "500"
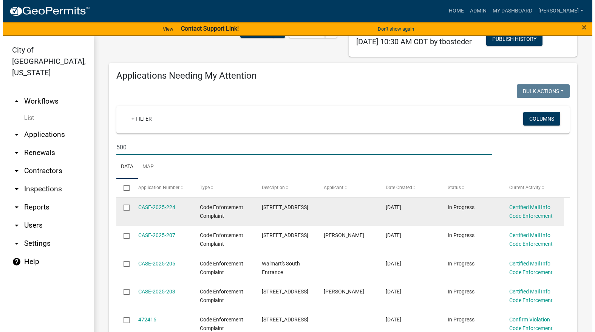
scroll to position [76, 0]
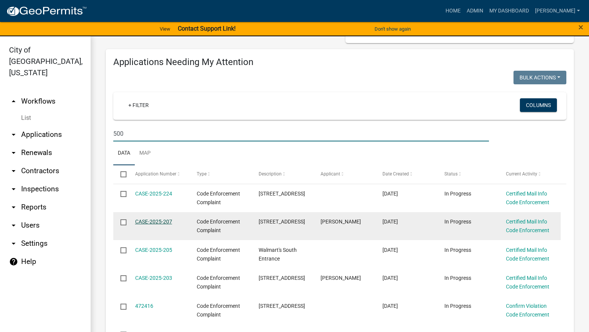
click at [152, 221] on link "CASE-2025-207" at bounding box center [153, 221] width 37 height 6
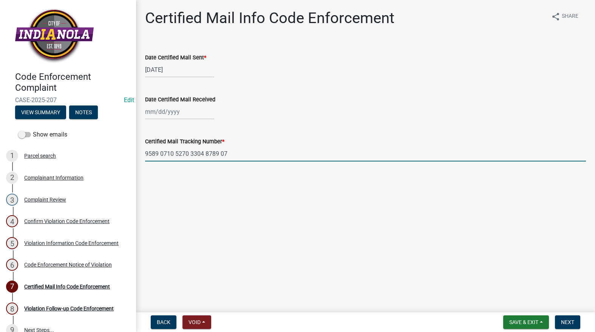
drag, startPoint x: 237, startPoint y: 154, endPoint x: 141, endPoint y: 150, distance: 96.3
click at [141, 150] on div "Certified Mail Tracking Number * 9589 0710 5270 3304 8789 07" at bounding box center [365, 143] width 452 height 35
click at [51, 241] on div "Violation Information Code Enforcement" at bounding box center [71, 242] width 94 height 5
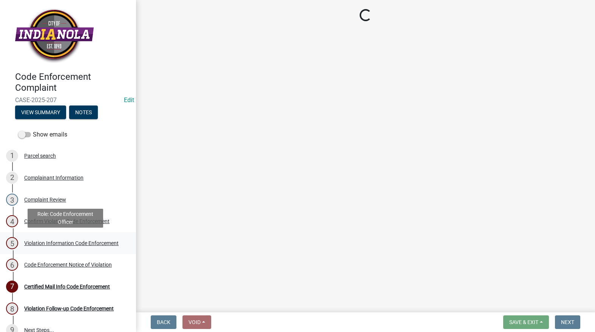
select select "634d5426-b8b3-48ee-aa1e-d523f7499186"
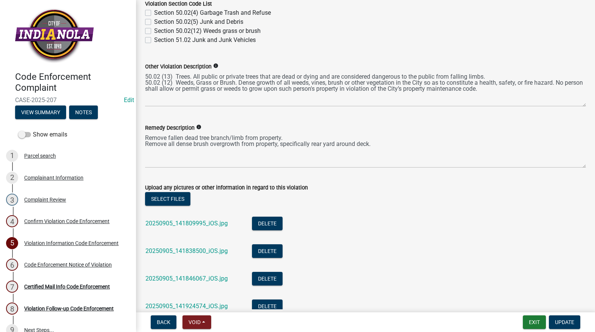
scroll to position [340, 0]
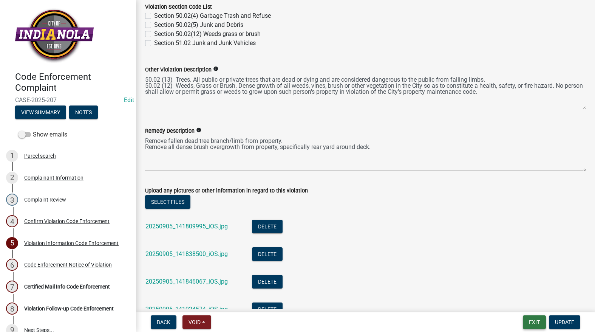
click at [539, 323] on button "Exit" at bounding box center [534, 322] width 23 height 14
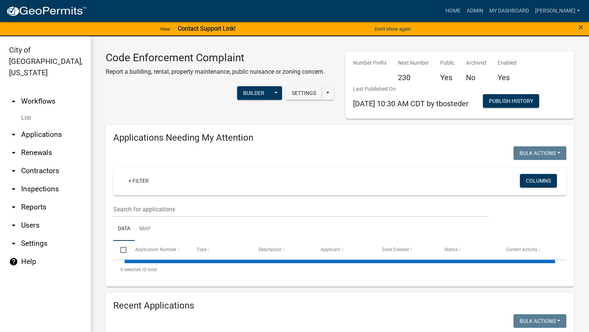
select select "3: 100"
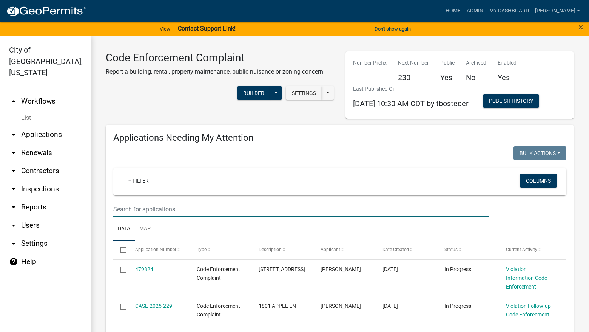
click at [371, 216] on input "text" at bounding box center [301, 208] width 376 height 15
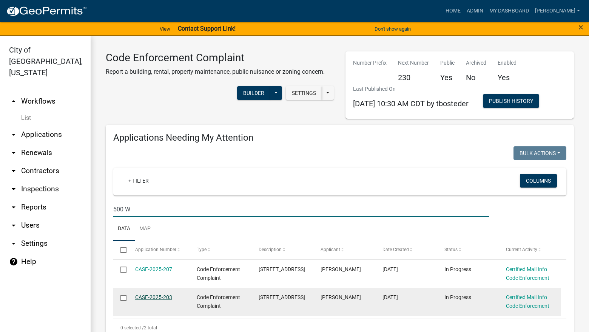
type input "500 W"
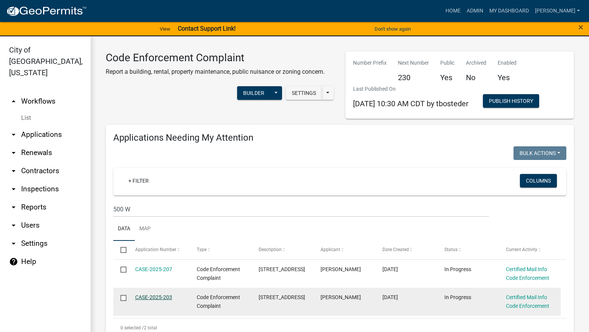
click at [161, 297] on link "CASE-2025-203" at bounding box center [153, 297] width 37 height 6
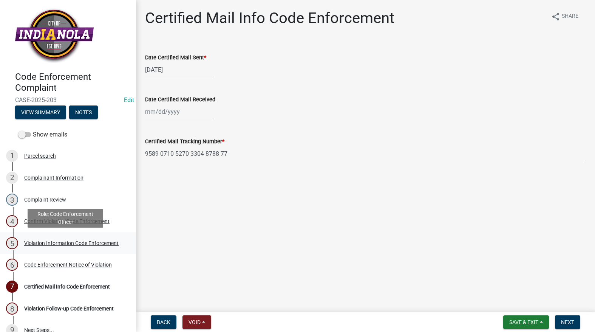
click at [59, 242] on div "Violation Information Code Enforcement" at bounding box center [71, 242] width 94 height 5
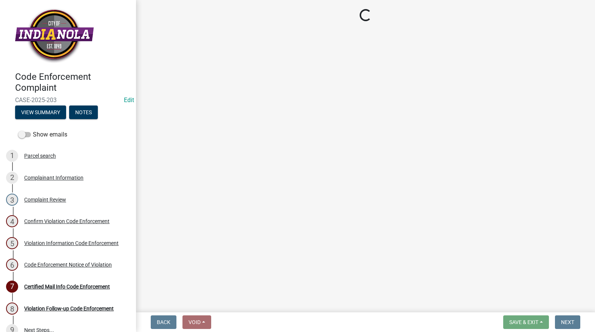
select select "634d5426-b8b3-48ee-aa1e-d523f7499186"
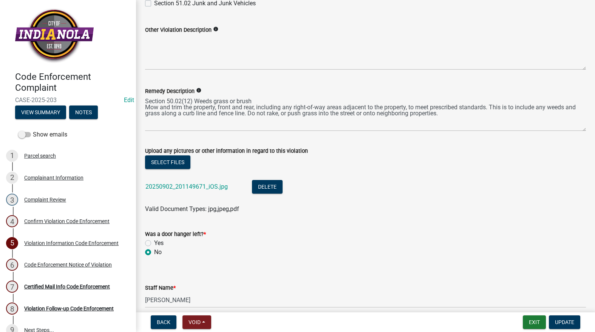
scroll to position [414, 0]
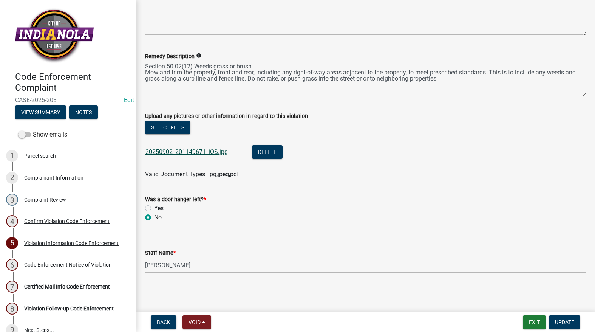
click at [200, 152] on link "20250902_201149671_iOS.jpg" at bounding box center [186, 151] width 82 height 7
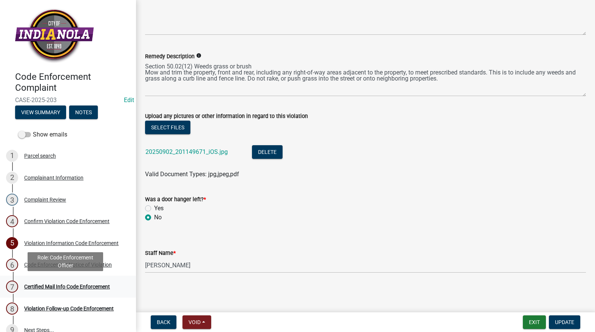
click at [51, 282] on div "7 Certified Mail Info Code Enforcement" at bounding box center [65, 286] width 118 height 12
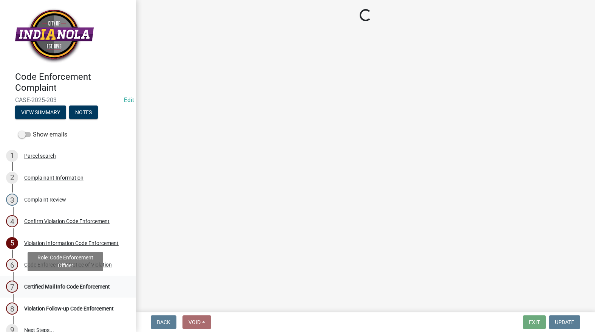
scroll to position [0, 0]
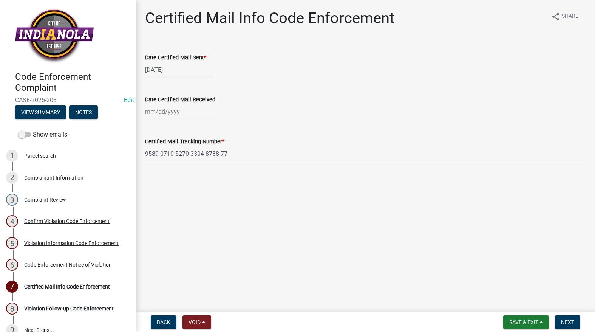
click at [567, 315] on nav "Back Void Withdraw Lock Expire Void Save & Exit Save Save & Exit Next" at bounding box center [365, 322] width 459 height 20
click at [563, 322] on span "Next" at bounding box center [567, 322] width 13 height 6
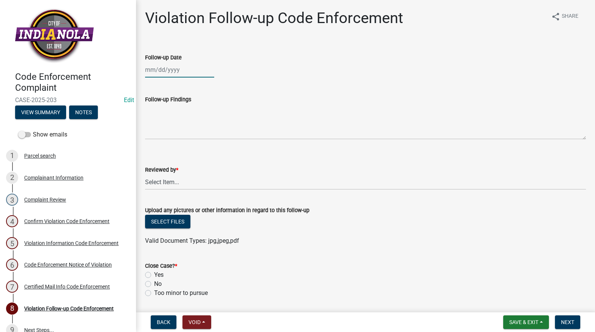
click at [170, 71] on div at bounding box center [179, 69] width 69 height 15
select select "9"
select select "2025"
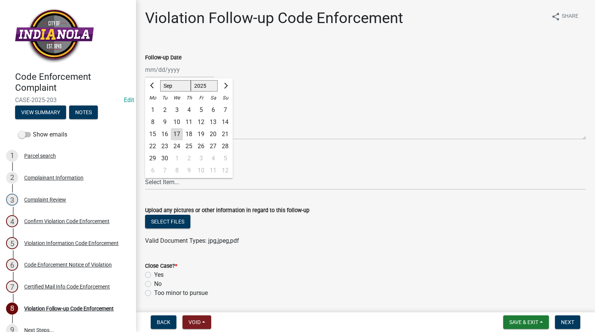
click at [179, 132] on div "17" at bounding box center [177, 134] width 12 height 12
type input "[DATE]"
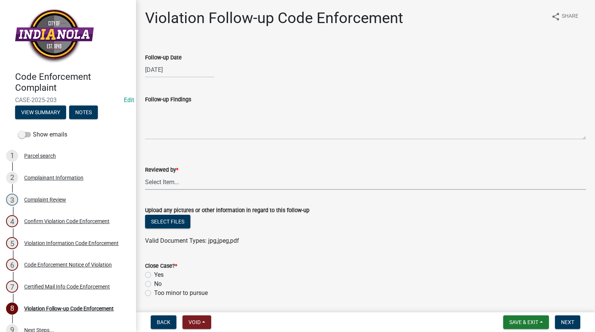
click at [170, 177] on select "Select Item... Mike Visser Kevin Michels Tim Little Other" at bounding box center [365, 181] width 441 height 15
click at [145, 174] on select "Select Item... Mike Visser Kevin Michels Tim Little Other" at bounding box center [365, 181] width 441 height 15
select select "634d5426-b8b3-48ee-aa1e-d523f7499186"
click at [154, 282] on label "No" at bounding box center [158, 283] width 8 height 9
click at [154, 282] on input "No" at bounding box center [156, 281] width 5 height 5
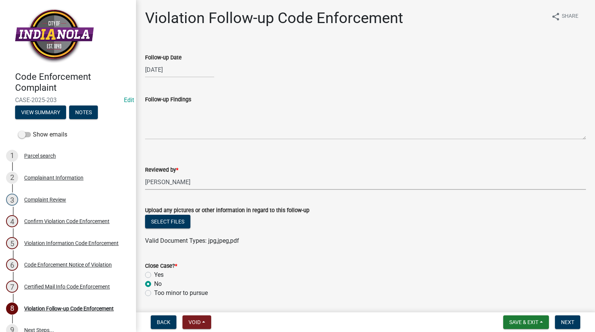
radio input "true"
click at [154, 274] on label "Yes" at bounding box center [158, 274] width 9 height 9
click at [154, 274] on input "Yes" at bounding box center [156, 272] width 5 height 5
radio input "true"
click at [569, 319] on span "Next" at bounding box center [567, 322] width 13 height 6
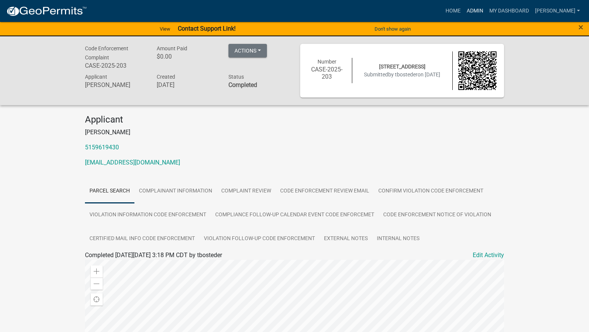
click at [486, 11] on link "Admin" at bounding box center [475, 11] width 23 height 14
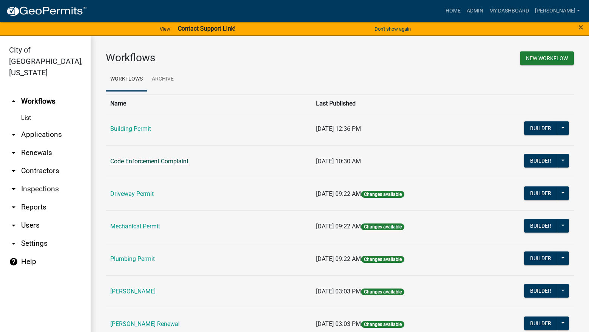
click at [148, 160] on link "Code Enforcement Complaint" at bounding box center [149, 160] width 78 height 7
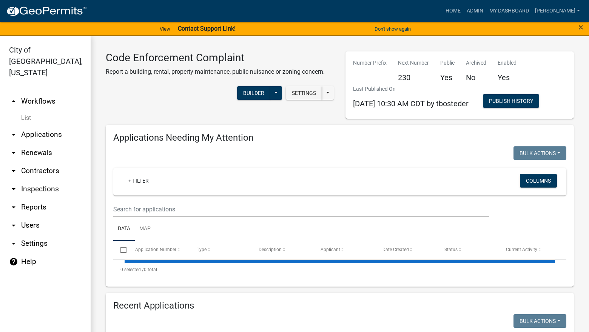
select select "3: 100"
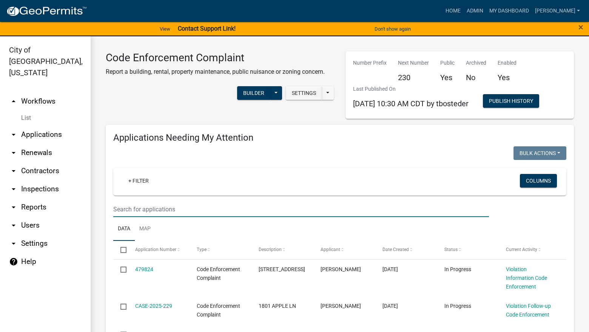
click at [173, 205] on input "text" at bounding box center [301, 208] width 376 height 15
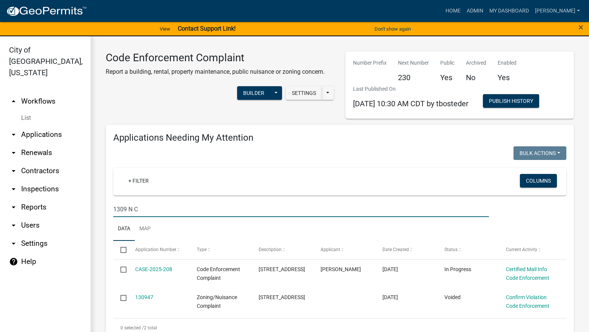
type input "1309 N C"
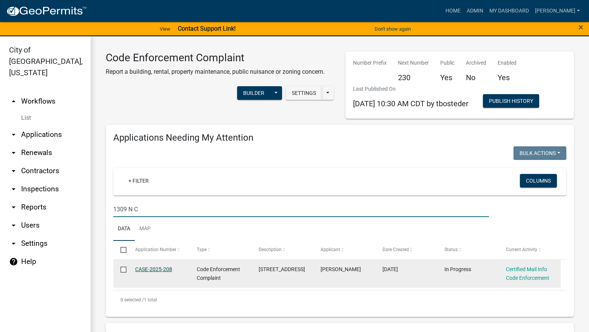
click at [150, 266] on link "CASE-2025-208" at bounding box center [153, 269] width 37 height 6
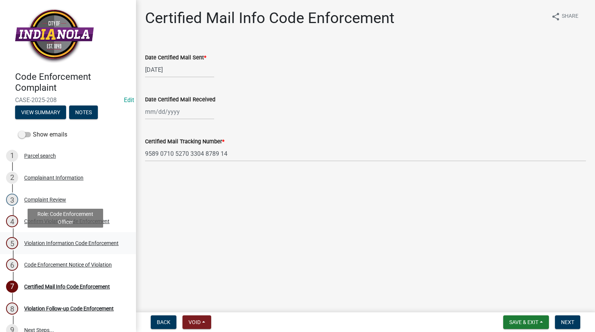
click at [40, 244] on div "Violation Information Code Enforcement" at bounding box center [71, 242] width 94 height 5
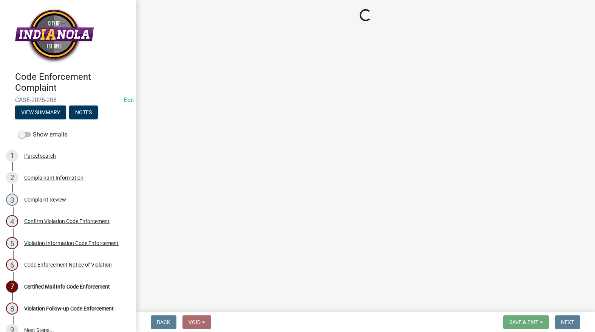
select select "634d5426-b8b3-48ee-aa1e-d523f7499186"
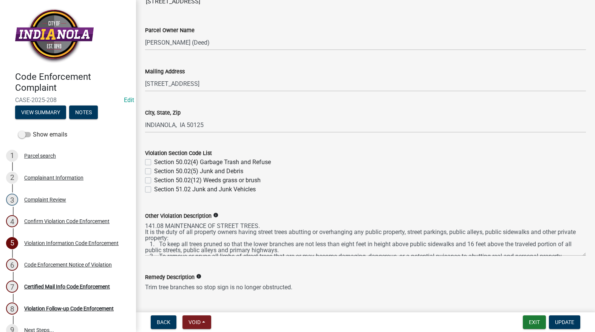
scroll to position [264, 0]
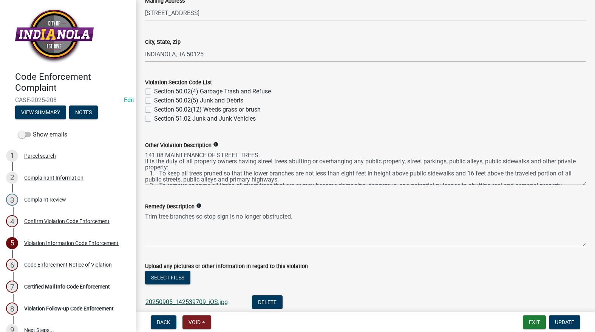
click at [174, 300] on link "20250905_142539709_iOS.jpg" at bounding box center [186, 301] width 82 height 7
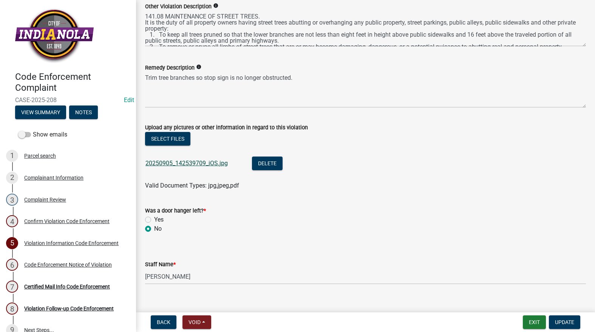
scroll to position [414, 0]
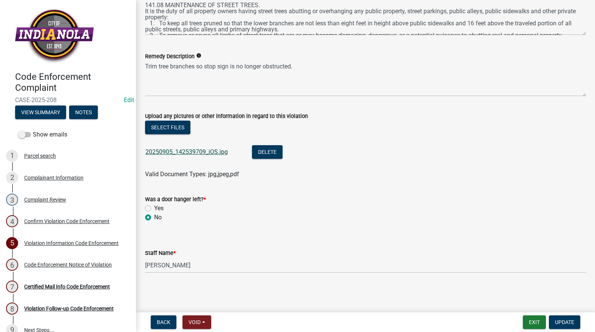
click at [196, 153] on link "20250905_142539709_iOS.jpg" at bounding box center [186, 151] width 82 height 7
click at [211, 152] on link "20250905_142539709_iOS.jpg" at bounding box center [186, 151] width 82 height 7
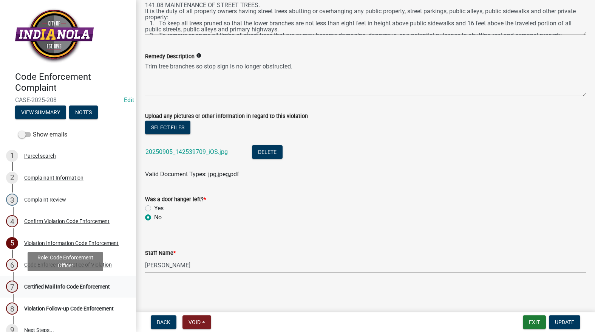
click at [81, 282] on div "7 Certified Mail Info Code Enforcement" at bounding box center [65, 286] width 118 height 12
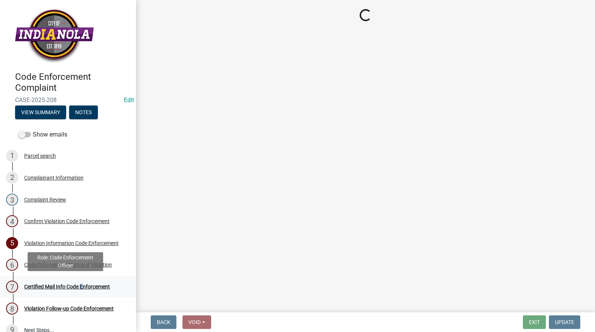
scroll to position [0, 0]
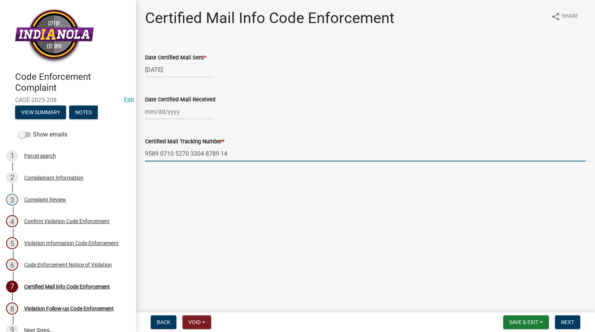
drag, startPoint x: 236, startPoint y: 151, endPoint x: 136, endPoint y: 140, distance: 99.9
click at [136, 140] on div "Certified Mail Info Code Enforcement share Share Date Certified Mail Sent * 09/…" at bounding box center [365, 91] width 459 height 165
click at [179, 114] on div at bounding box center [179, 111] width 69 height 15
select select "9"
select select "2025"
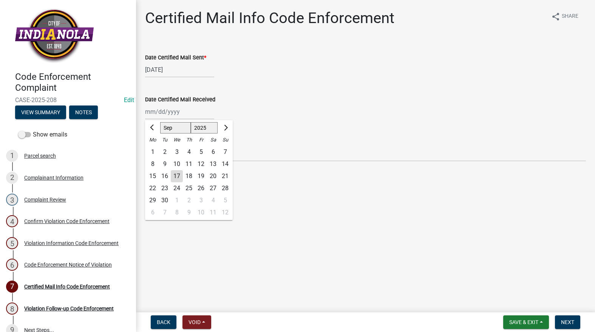
click at [190, 163] on div "11" at bounding box center [189, 164] width 12 height 12
type input "09/11/2025"
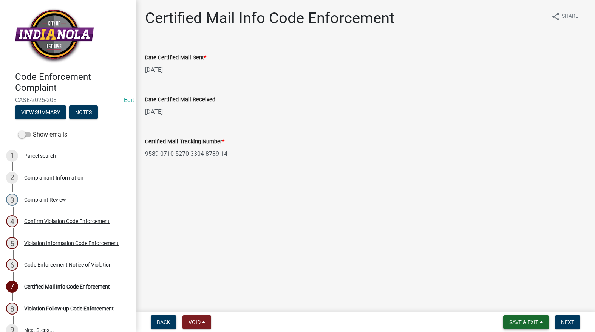
click at [517, 321] on span "Save & Exit" at bounding box center [523, 322] width 29 height 6
click at [506, 280] on button "Save" at bounding box center [518, 284] width 60 height 18
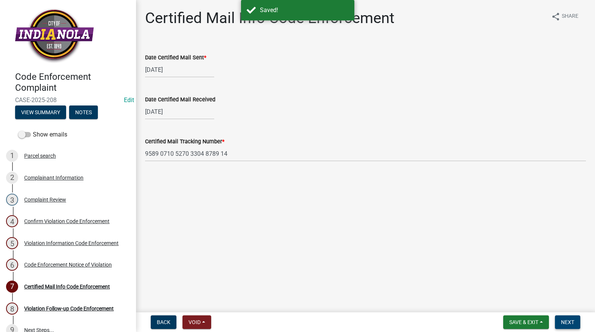
click at [570, 316] on button "Next" at bounding box center [567, 322] width 25 height 14
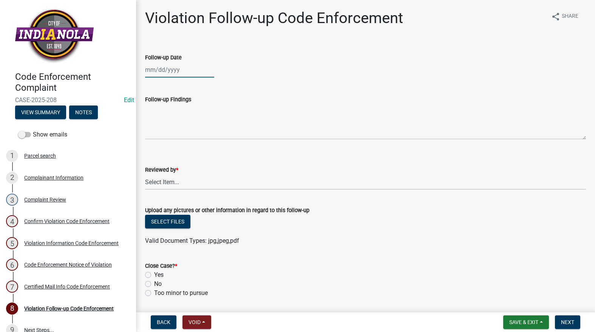
click at [154, 72] on div at bounding box center [179, 69] width 69 height 15
select select "9"
select select "2025"
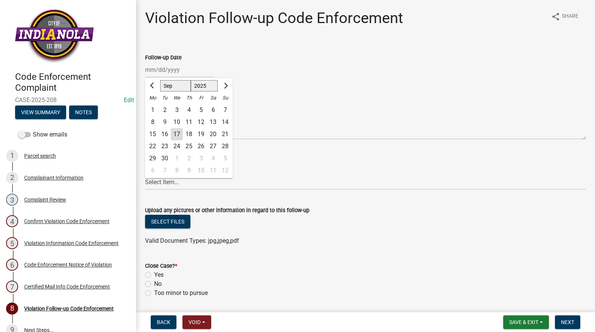
click at [174, 132] on div "17" at bounding box center [177, 134] width 12 height 12
type input "[DATE]"
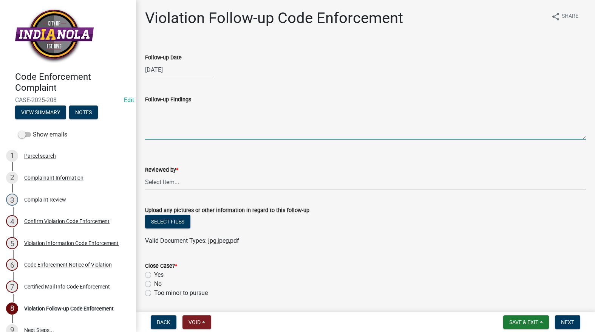
click at [176, 136] on textarea "Follow-up Findings" at bounding box center [365, 121] width 441 height 35
type textarea "Tree branches still blocking stop sign. City will abate 9/18/25. See attached p…"
click at [170, 179] on select "Select Item... Mike Visser Kevin Michels Tim Little Other" at bounding box center [365, 181] width 441 height 15
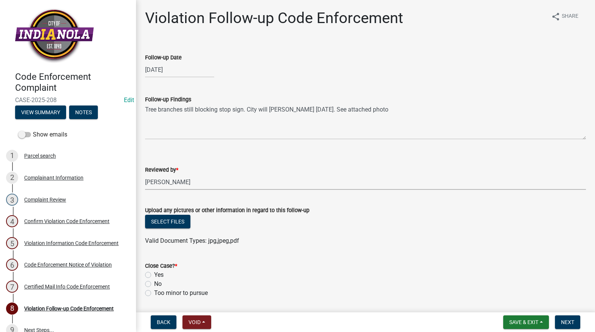
click at [145, 174] on select "Select Item... Mike Visser Kevin Michels Tim Little Other" at bounding box center [365, 181] width 441 height 15
select select "634d5426-b8b3-48ee-aa1e-d523f7499186"
click at [166, 217] on button "Select files" at bounding box center [167, 221] width 45 height 14
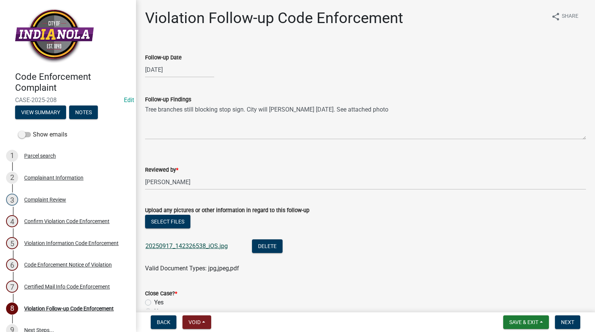
click at [190, 244] on link "20250917_142326538_iOS.jpg" at bounding box center [186, 245] width 82 height 7
click at [176, 245] on link "20250917_142326538_iOS.jpg" at bounding box center [186, 245] width 82 height 7
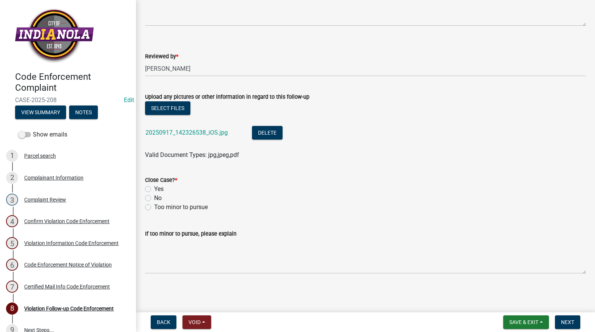
click at [154, 198] on label "No" at bounding box center [158, 197] width 8 height 9
click at [154, 198] on input "No" at bounding box center [156, 195] width 5 height 5
radio input "true"
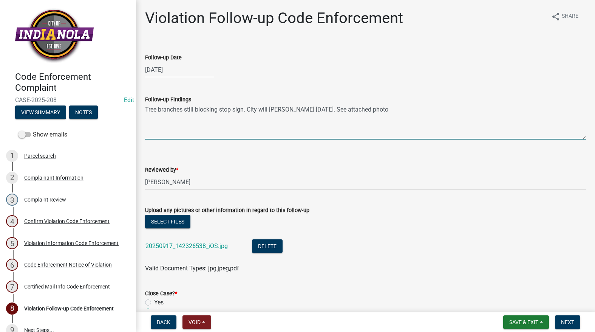
drag, startPoint x: 370, startPoint y: 109, endPoint x: 135, endPoint y: 106, distance: 235.3
click at [135, 106] on div "Code Enforcement Complaint CASE-2025-208 Edit View Summary Notes Show emails 1 …" at bounding box center [297, 166] width 595 height 332
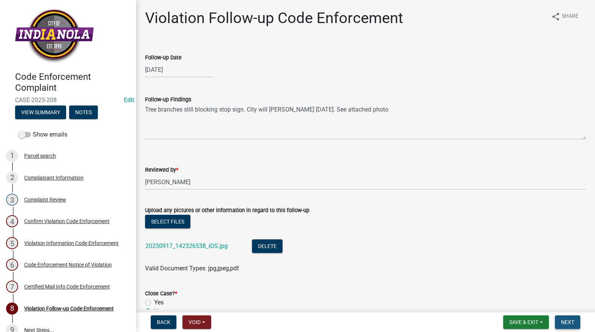
click at [574, 316] on button "Next" at bounding box center [567, 322] width 25 height 14
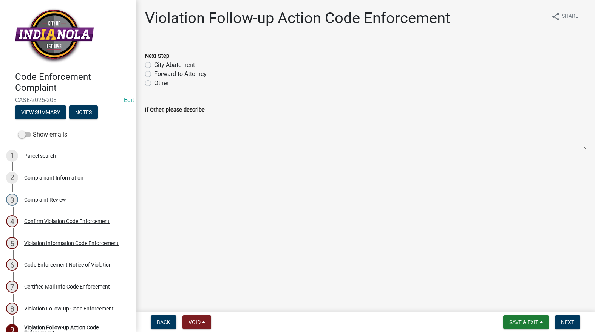
click at [154, 62] on label "City Abatement" at bounding box center [174, 64] width 41 height 9
click at [154, 62] on input "City Abatement" at bounding box center [156, 62] width 5 height 5
radio input "true"
paste textarea "Tree branches still blocking stop sign. City will abate 9/18/25. See attached p…"
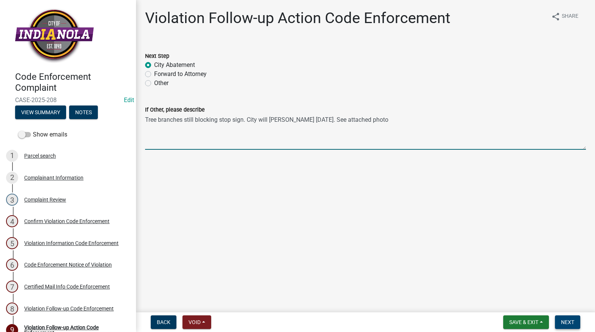
type textarea "Tree branches still blocking stop sign. City will abate 9/18/25. See attached p…"
click at [572, 319] on span "Next" at bounding box center [567, 322] width 13 height 6
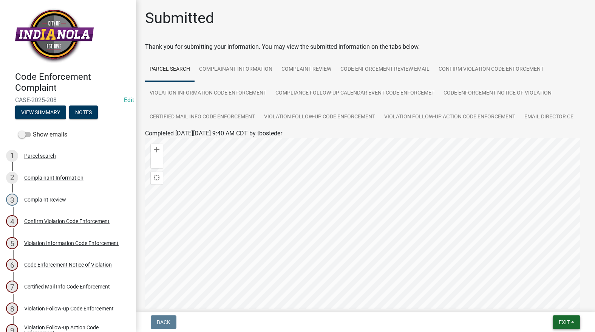
click at [563, 319] on span "Exit" at bounding box center [563, 322] width 11 height 6
click at [549, 301] on button "Save & Exit" at bounding box center [550, 302] width 60 height 18
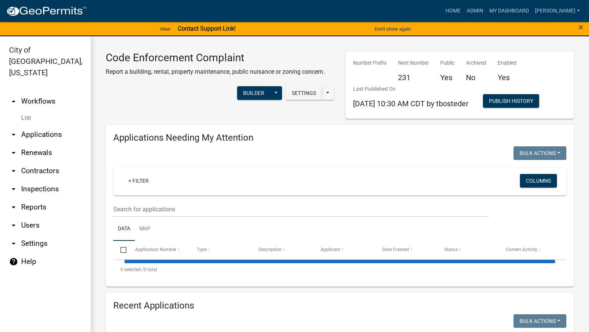
select select "3: 100"
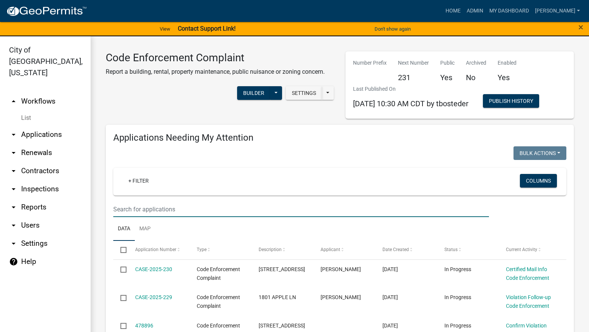
click at [261, 213] on input "text" at bounding box center [301, 208] width 376 height 15
type input "314"
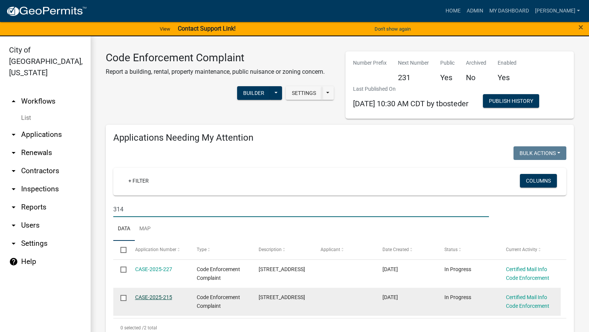
click at [166, 297] on link "CASE-2025-215" at bounding box center [153, 297] width 37 height 6
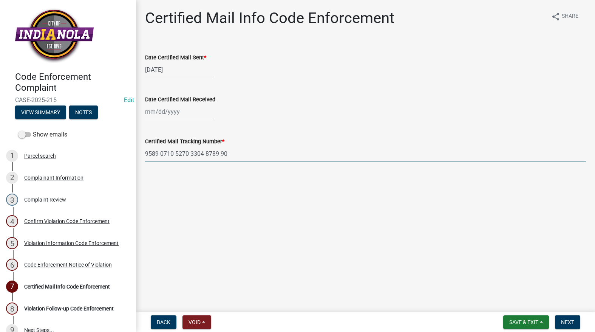
drag, startPoint x: 237, startPoint y: 155, endPoint x: 130, endPoint y: 160, distance: 106.6
click at [130, 160] on div "Code Enforcement Complaint CASE-2025-215 Edit View Summary Notes Show emails 1 …" at bounding box center [297, 166] width 595 height 332
click at [158, 111] on div at bounding box center [179, 111] width 69 height 15
select select "9"
select select "2025"
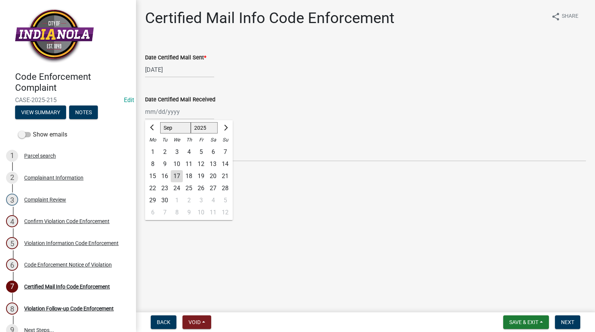
click at [217, 163] on div "13" at bounding box center [213, 164] width 12 height 12
type input "09/13/2025"
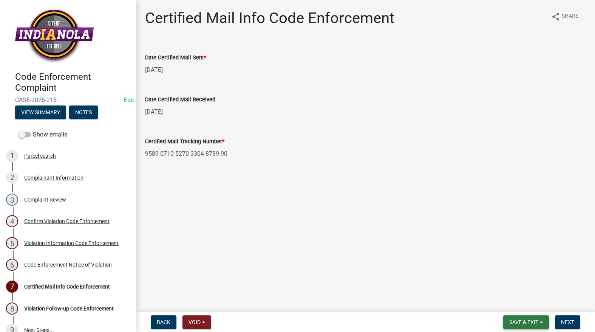
click at [535, 318] on button "Save & Exit" at bounding box center [526, 322] width 46 height 14
click at [530, 288] on button "Save" at bounding box center [518, 284] width 60 height 18
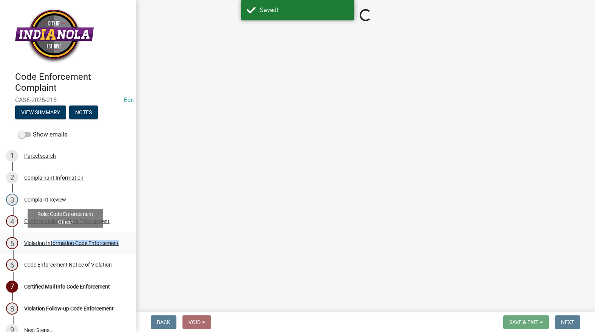
click at [51, 243] on div "Violation Information Code Enforcement" at bounding box center [71, 242] width 94 height 5
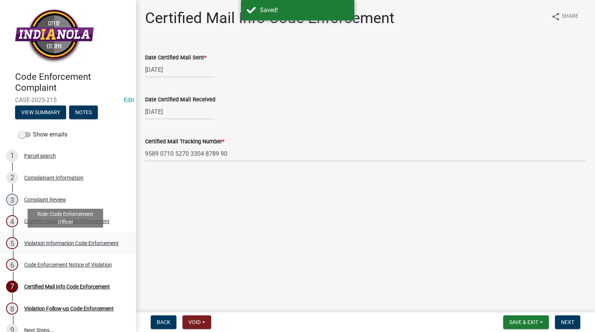
click at [46, 240] on div "Violation Information Code Enforcement" at bounding box center [71, 242] width 94 height 5
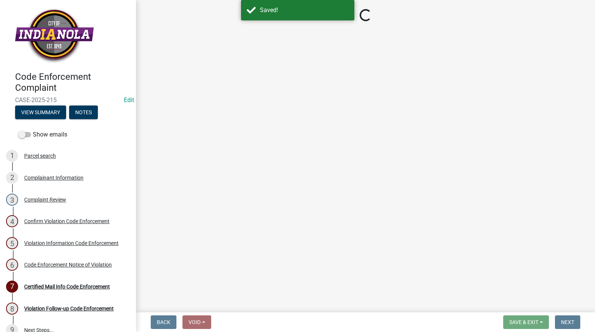
select select "634d5426-b8b3-48ee-aa1e-d523f7499186"
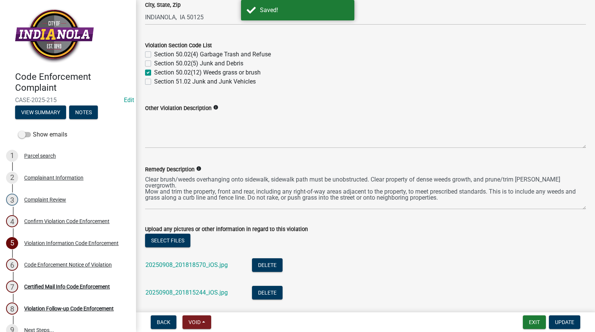
scroll to position [302, 0]
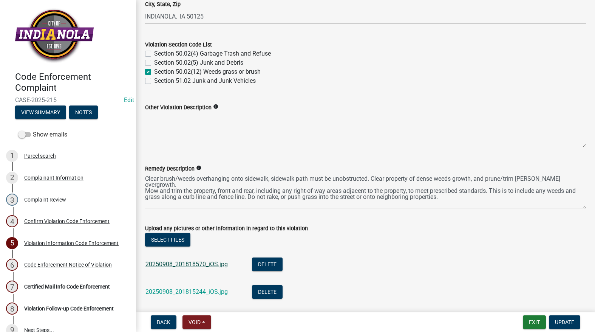
click at [163, 265] on link "20250908_201818570_iOS.jpg" at bounding box center [186, 263] width 82 height 7
click at [180, 292] on link "20250908_201815244_iOS.jpg" at bounding box center [186, 291] width 82 height 7
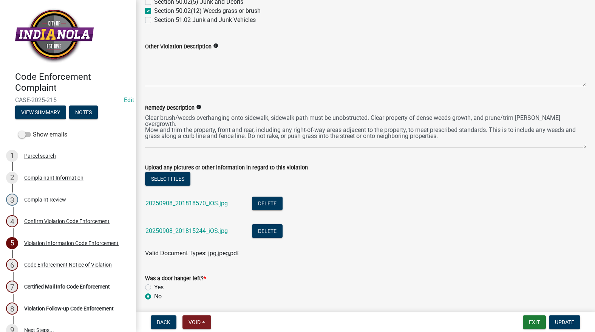
scroll to position [442, 0]
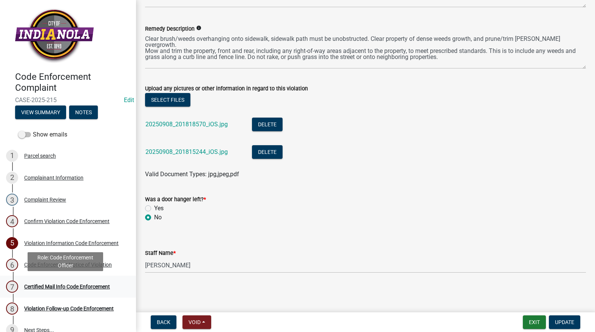
click at [78, 284] on div "Certified Mail Info Code Enforcement" at bounding box center [67, 286] width 86 height 5
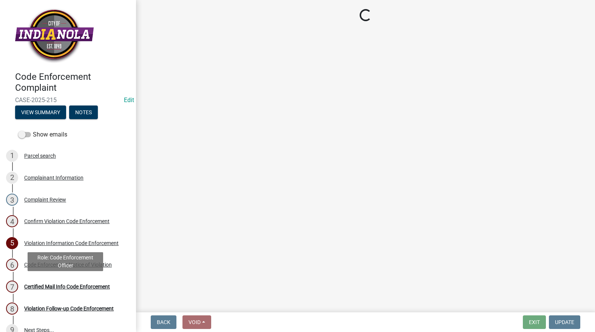
scroll to position [0, 0]
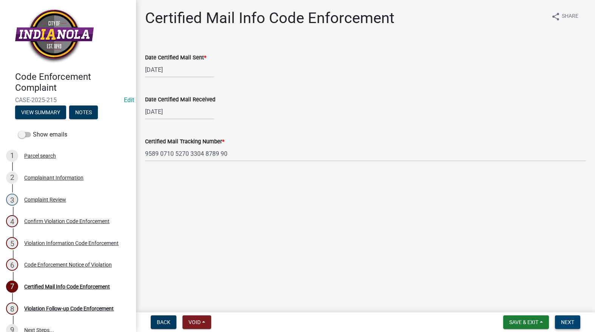
click at [563, 321] on span "Next" at bounding box center [567, 322] width 13 height 6
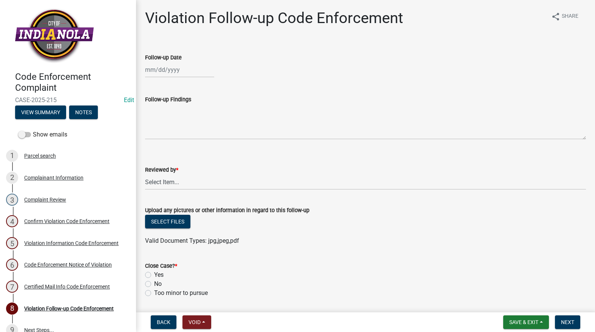
select select "9"
select select "2025"
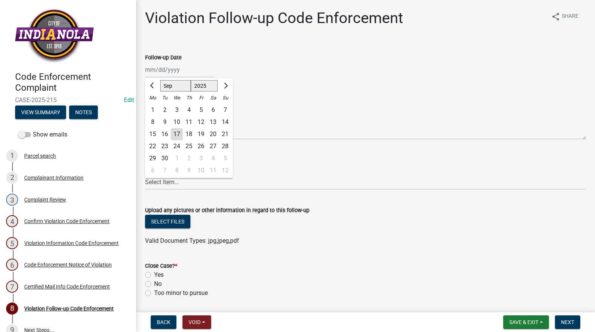
click at [168, 74] on div "Jan Feb Mar Apr May Jun Jul Aug Sep Oct Nov Dec 1525 1526 1527 1528 1529 1530 1…" at bounding box center [179, 69] width 69 height 15
click at [174, 131] on div "17" at bounding box center [177, 134] width 12 height 12
type input "[DATE]"
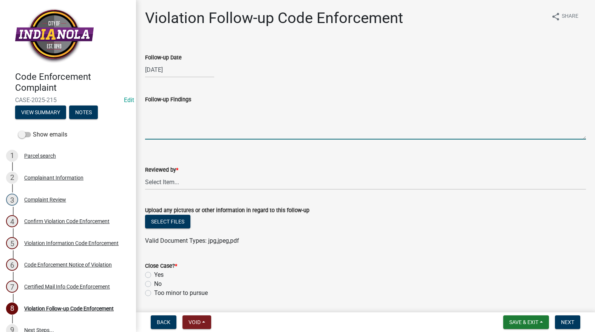
drag, startPoint x: 174, startPoint y: 129, endPoint x: 175, endPoint y: 124, distance: 5.0
click at [174, 124] on textarea "Follow-up Findings" at bounding box center [365, 121] width 441 height 35
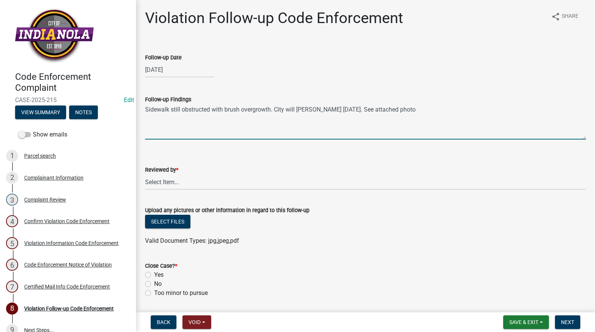
type textarea "Sidewalk still obstructed with brush overgrowth. City will abate 9/18/25. See a…"
click at [195, 185] on select "Select Item... Mike Visser Kevin Michels Tim Little Other" at bounding box center [365, 181] width 441 height 15
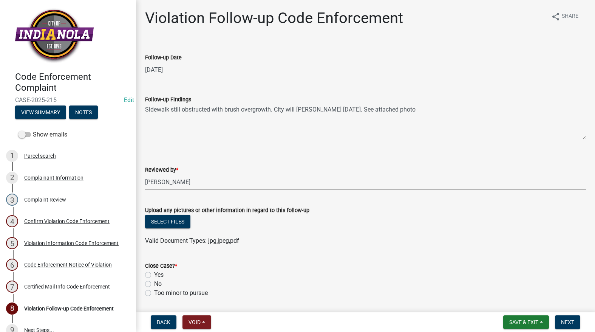
click at [145, 174] on select "Select Item... Mike Visser Kevin Michels Tim Little Other" at bounding box center [365, 181] width 441 height 15
select select "634d5426-b8b3-48ee-aa1e-d523f7499186"
click at [159, 222] on button "Select files" at bounding box center [167, 221] width 45 height 14
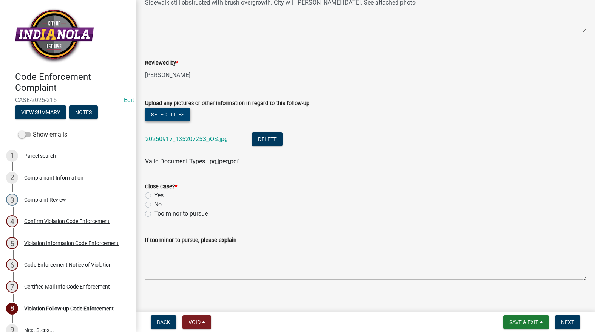
scroll to position [113, 0]
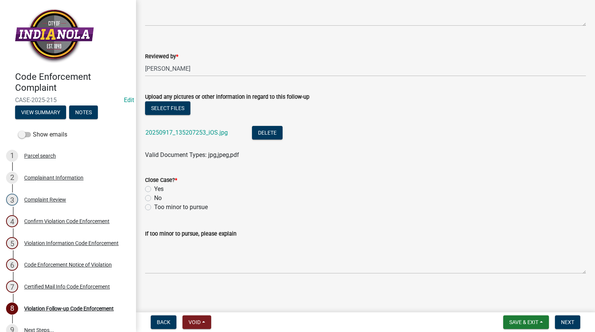
click at [154, 196] on label "No" at bounding box center [158, 197] width 8 height 9
click at [154, 196] on input "No" at bounding box center [156, 195] width 5 height 5
radio input "true"
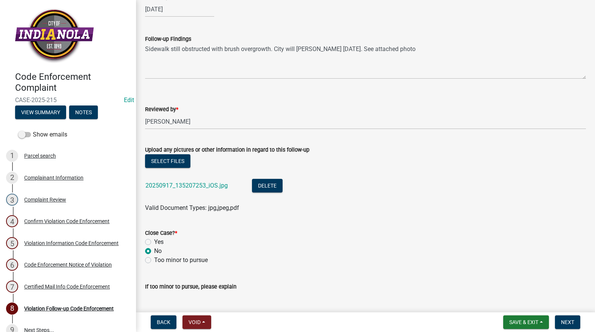
scroll to position [0, 0]
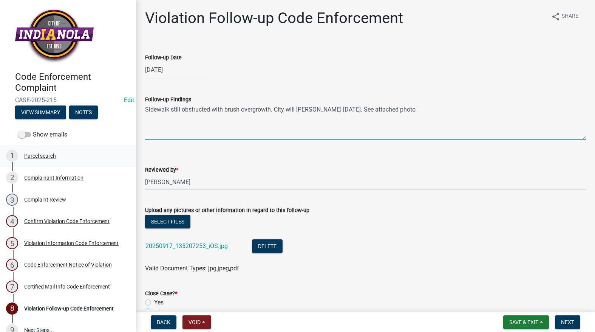
drag, startPoint x: 397, startPoint y: 109, endPoint x: 129, endPoint y: 146, distance: 270.6
click at [129, 146] on div "Code Enforcement Complaint CASE-2025-215 Edit View Summary Notes Show emails 1 …" at bounding box center [297, 166] width 595 height 332
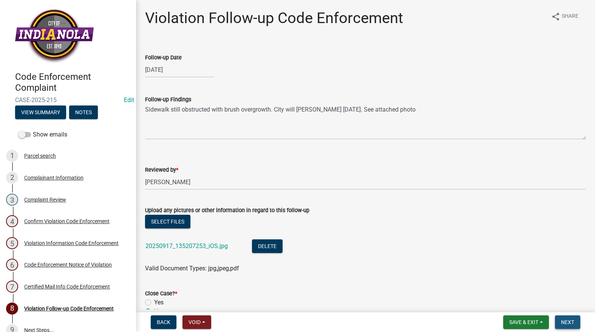
click at [564, 322] on span "Next" at bounding box center [567, 322] width 13 height 6
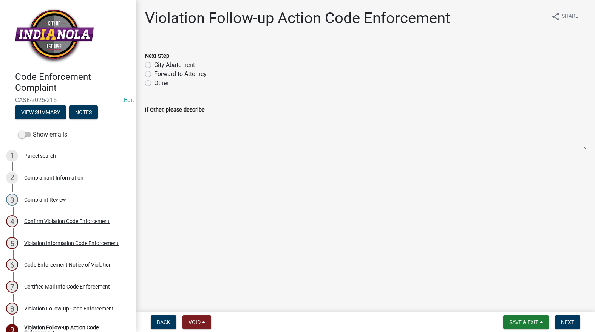
click at [154, 64] on label "City Abatement" at bounding box center [174, 64] width 41 height 9
click at [154, 64] on input "City Abatement" at bounding box center [156, 62] width 5 height 5
radio input "true"
paste textarea "Sidewalk still obstructed with brush overgrowth. City will abate 9/18/25. See a…"
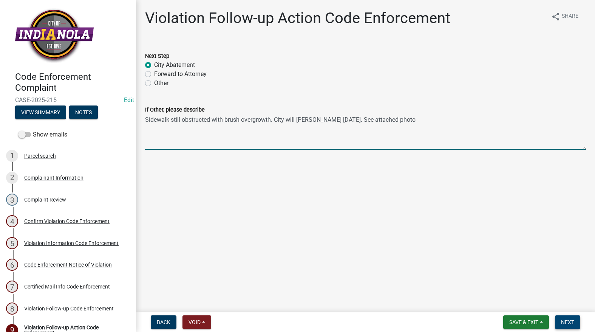
type textarea "Sidewalk still obstructed with brush overgrowth. City will abate 9/18/25. See a…"
click at [564, 316] on button "Next" at bounding box center [567, 322] width 25 height 14
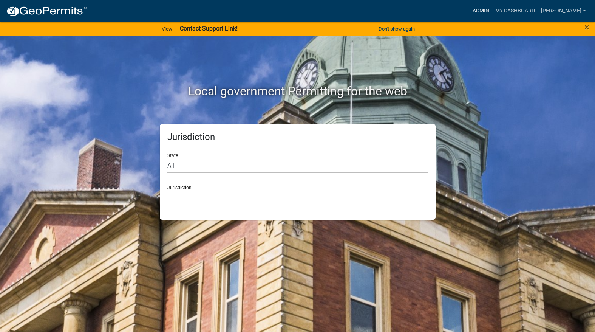
click at [492, 12] on link "Admin" at bounding box center [480, 11] width 23 height 14
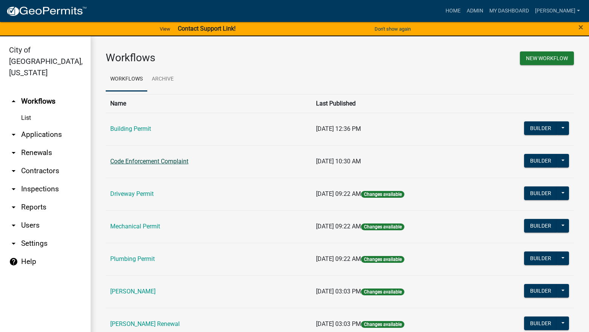
click at [156, 158] on link "Code Enforcement Complaint" at bounding box center [149, 160] width 78 height 7
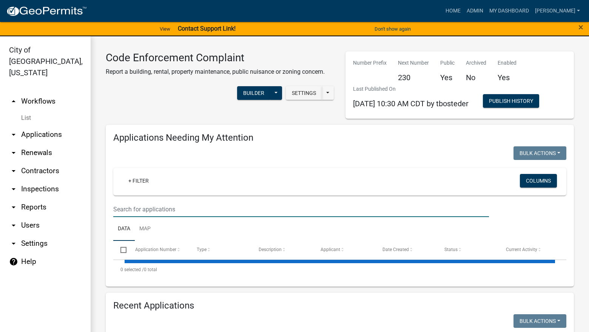
click at [211, 210] on input "text" at bounding box center [301, 208] width 376 height 15
select select "3: 100"
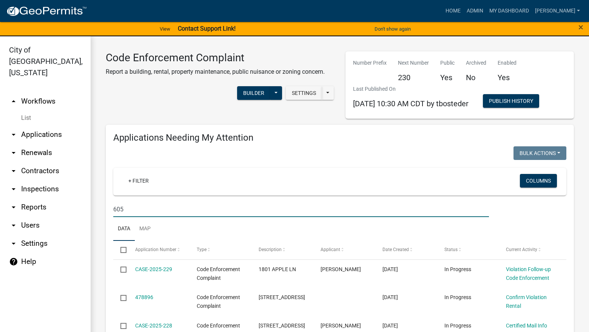
type input "605"
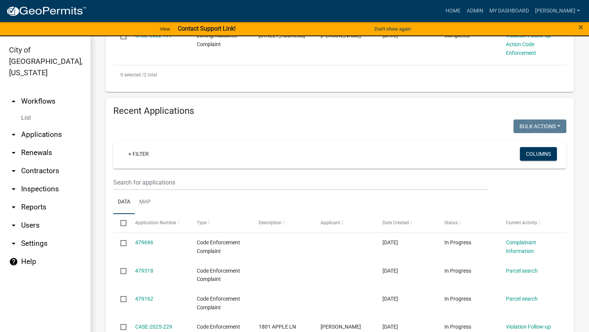
scroll to position [264, 0]
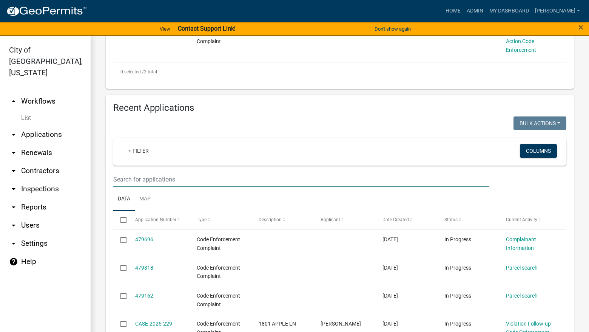
click at [227, 181] on input "text" at bounding box center [301, 178] width 376 height 15
type input "605"
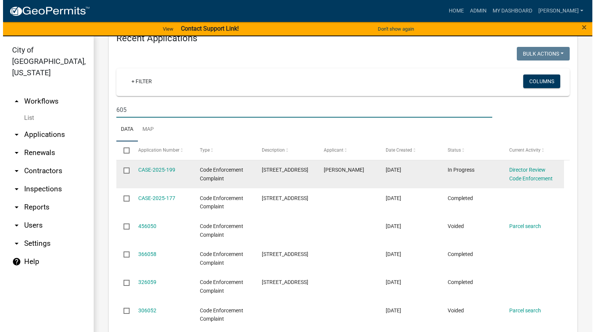
scroll to position [340, 0]
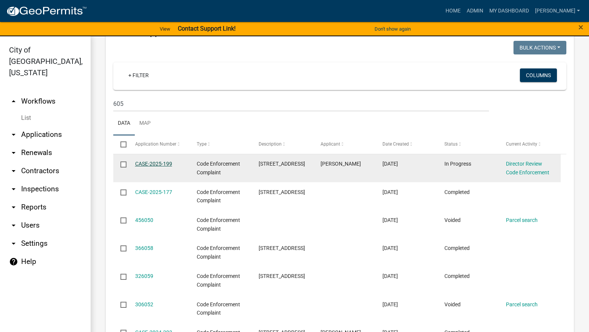
click at [157, 166] on link "CASE-2025-199" at bounding box center [153, 163] width 37 height 6
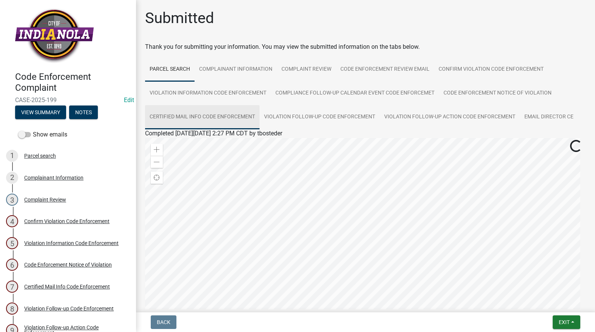
click at [227, 111] on link "Certified Mail Info Code Enforcement" at bounding box center [202, 117] width 114 height 24
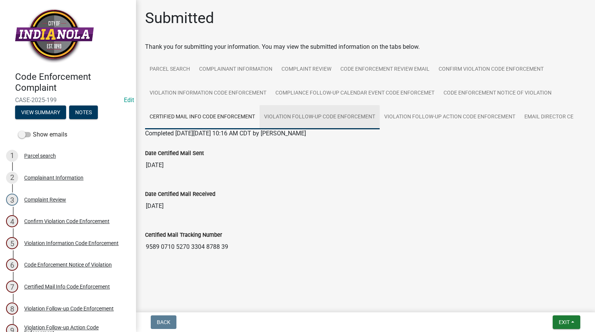
click at [315, 114] on link "Violation Follow-up Code Enforcement" at bounding box center [319, 117] width 120 height 24
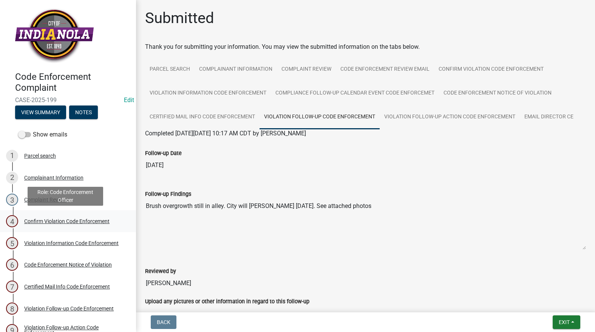
drag, startPoint x: 354, startPoint y: 204, endPoint x: 123, endPoint y: 217, distance: 231.9
click at [123, 217] on div "Code Enforcement Complaint CASE-2025-199 Edit View Summary Notes Show emails 1 …" at bounding box center [297, 166] width 595 height 332
click at [565, 322] on span "Exit" at bounding box center [563, 322] width 11 height 6
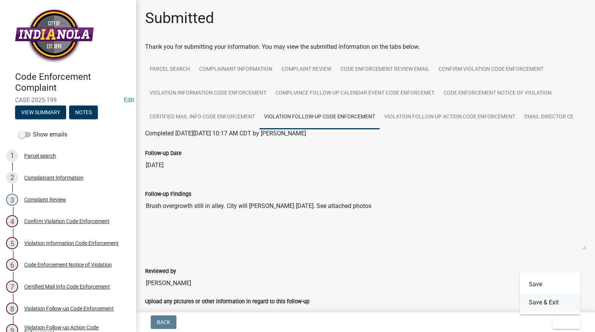
click at [556, 302] on button "Save & Exit" at bounding box center [550, 302] width 60 height 18
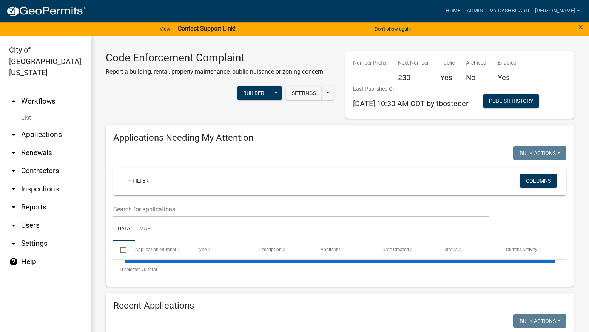
select select "3: 100"
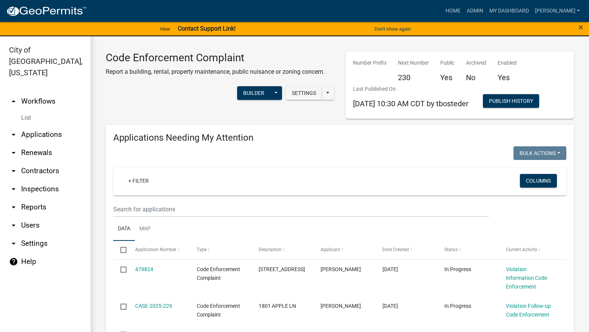
select select "3: 100"
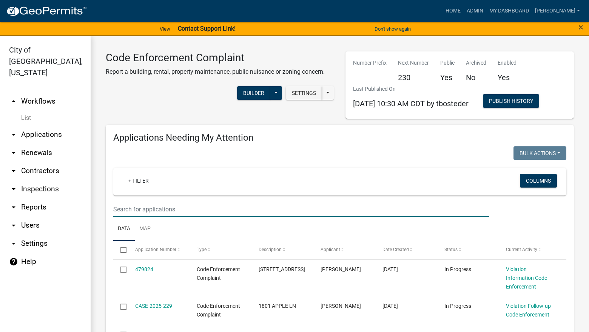
click at [359, 208] on input "text" at bounding box center [301, 208] width 376 height 15
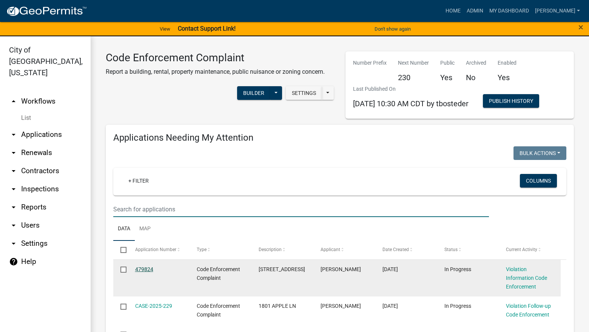
click at [135, 267] on link "479824" at bounding box center [144, 269] width 18 height 6
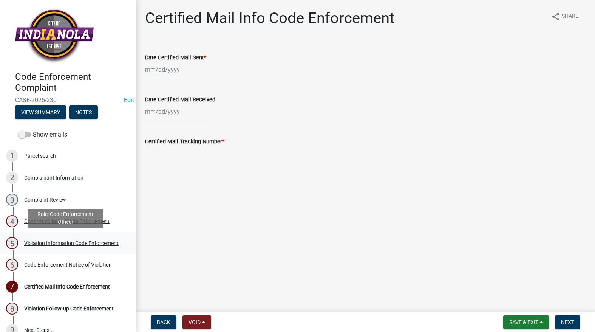
click at [45, 240] on div "Violation Information Code Enforcement" at bounding box center [71, 242] width 94 height 5
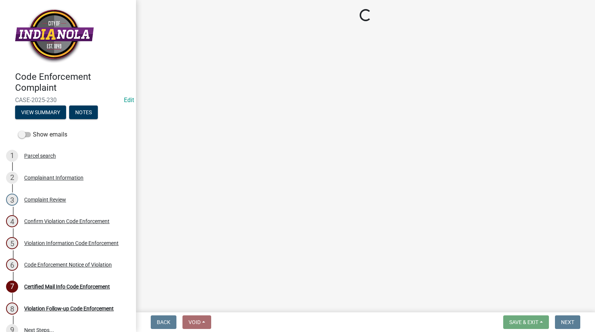
select select "90f24476-4bfd-40de-b340-4f29c833af21"
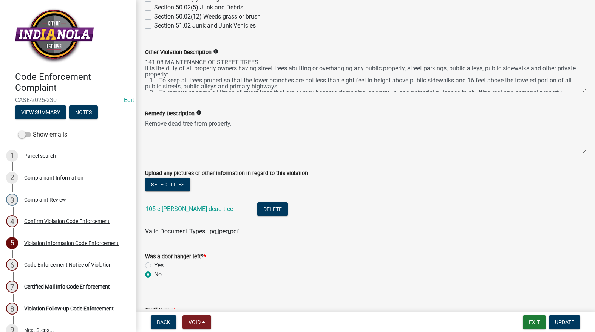
scroll to position [414, 0]
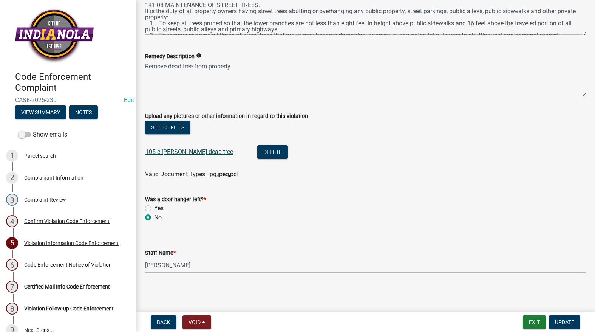
click at [189, 152] on link "105 e [PERSON_NAME] dead tree" at bounding box center [189, 151] width 88 height 7
